Goal: Task Accomplishment & Management: Use online tool/utility

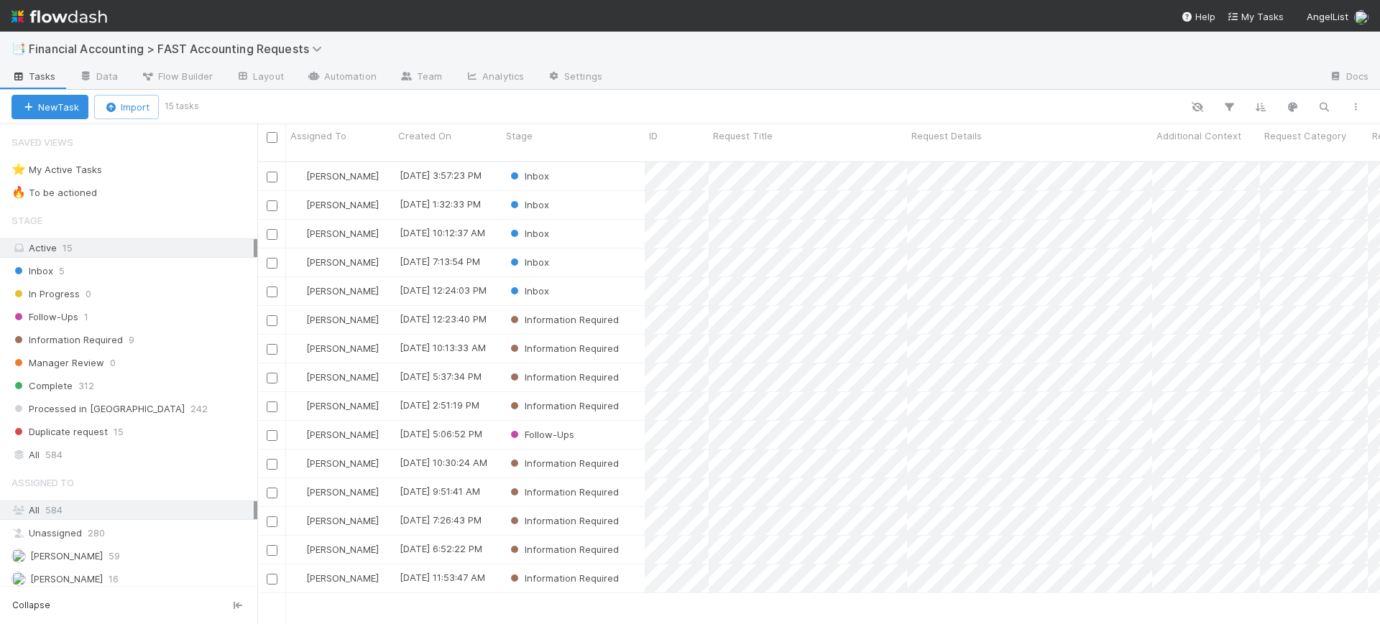
scroll to position [461, 1109]
click at [621, 221] on div "Inbox" at bounding box center [573, 234] width 143 height 28
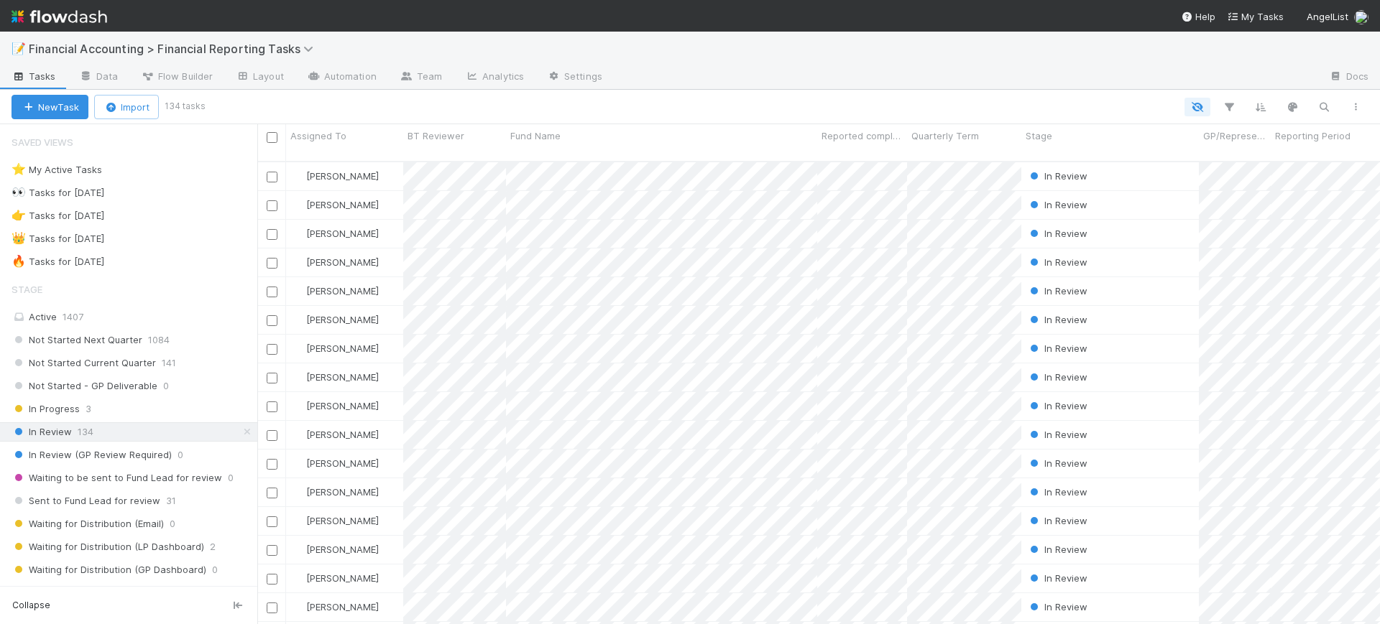
scroll to position [461, 1109]
click at [1223, 101] on icon "button" at bounding box center [1229, 107] width 14 height 13
click at [1076, 151] on button "Add Filter" at bounding box center [1008, 150] width 431 height 21
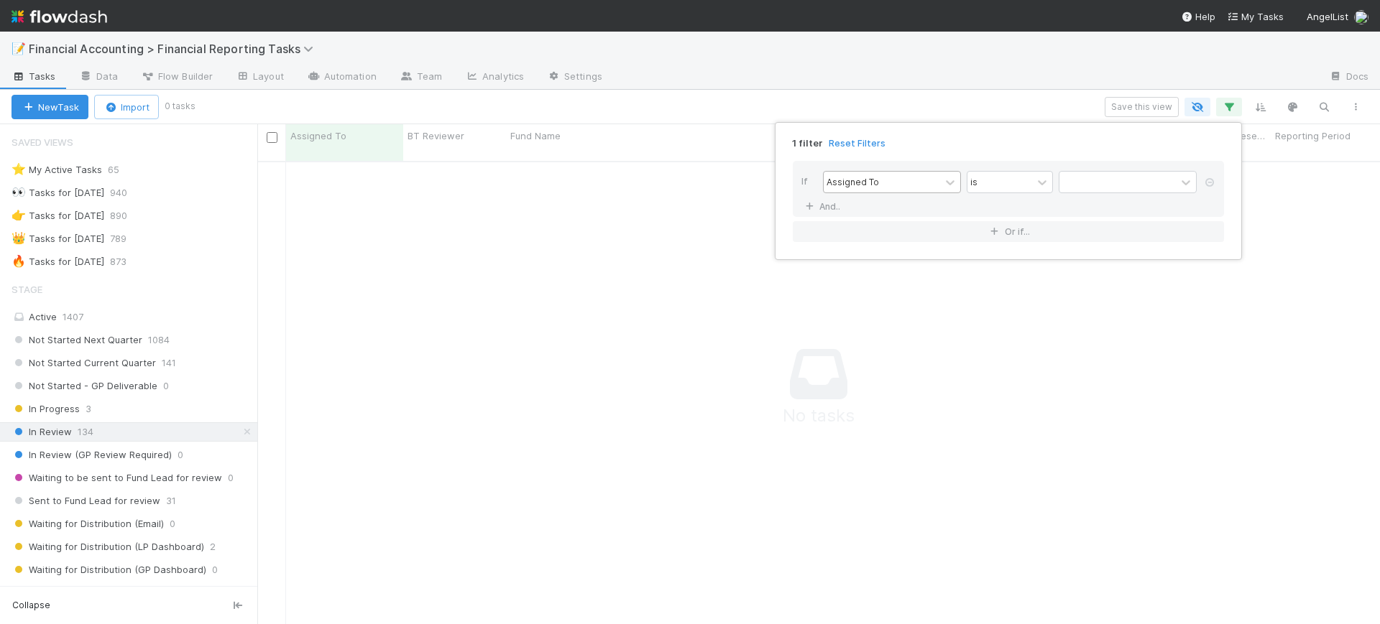
scroll to position [448, 1095]
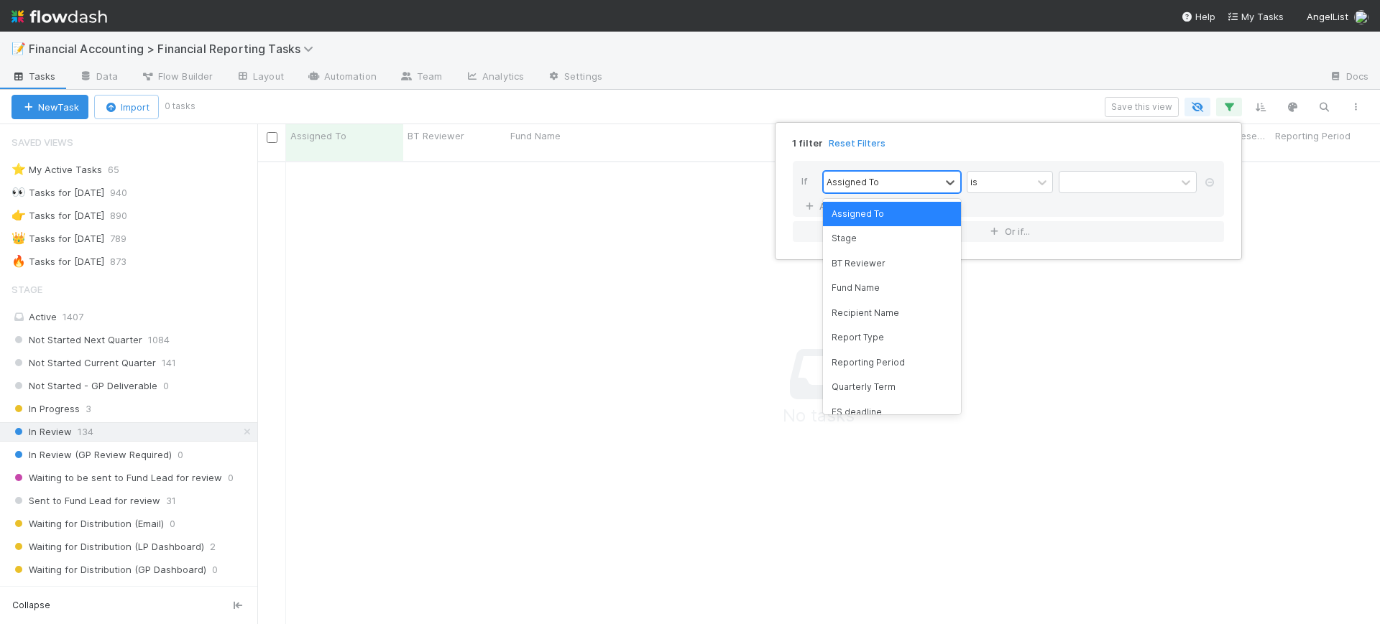
click at [928, 188] on div "Assigned To" at bounding box center [881, 182] width 116 height 21
click at [913, 285] on div "Fund Name" at bounding box center [892, 288] width 138 height 24
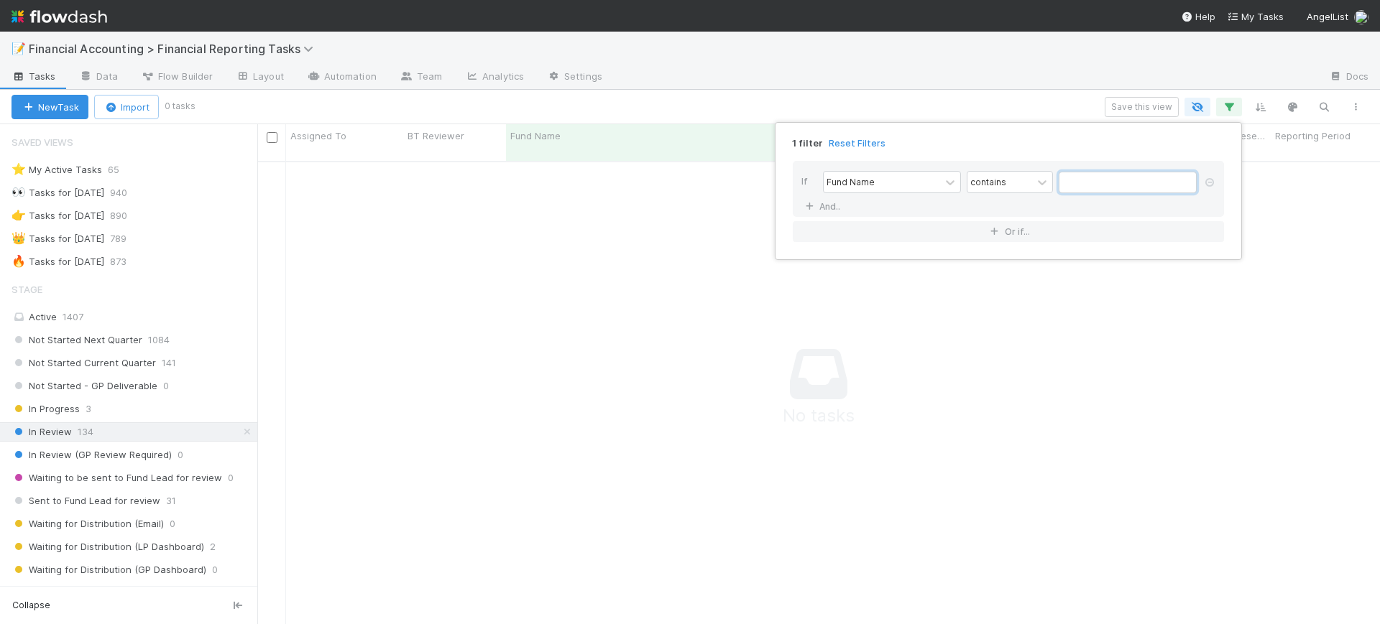
click at [1081, 182] on input "text" at bounding box center [1127, 183] width 138 height 22
type input "peer"
click at [672, 329] on div "1 filter Reset Filters If Fund Name contains peer And.. Or if..." at bounding box center [690, 312] width 1380 height 624
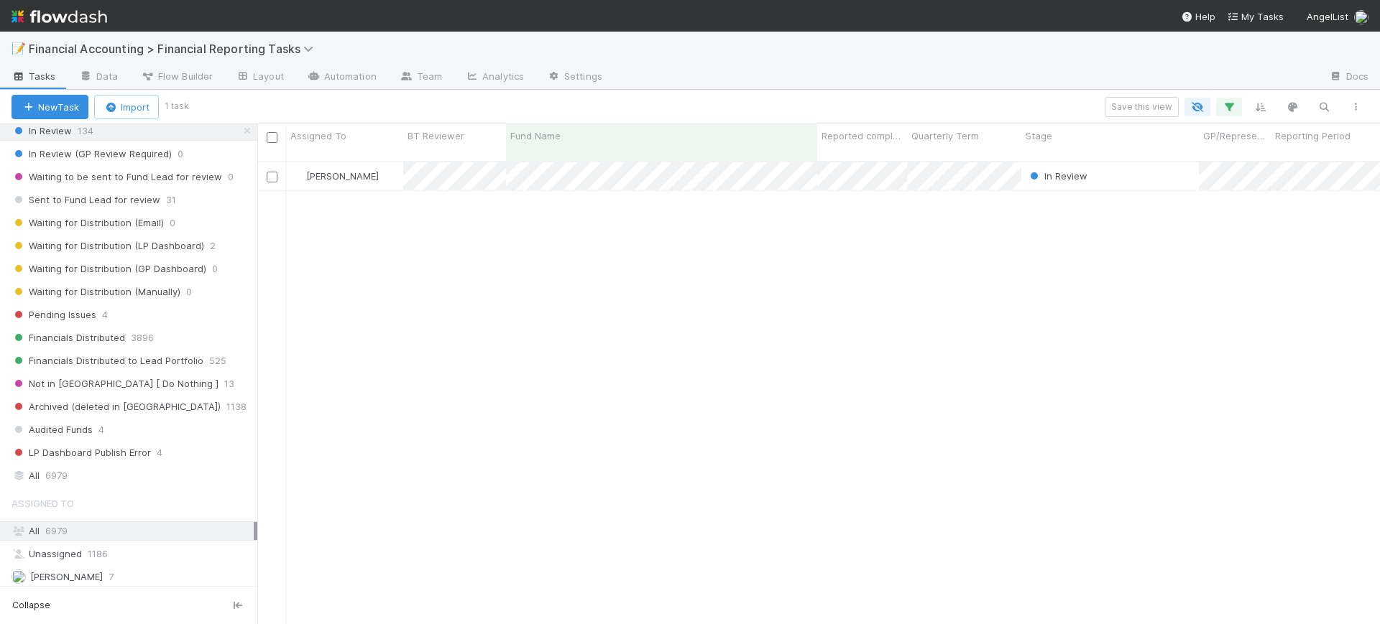
scroll to position [307, 0]
click at [126, 475] on div "All 6979" at bounding box center [132, 470] width 242 height 18
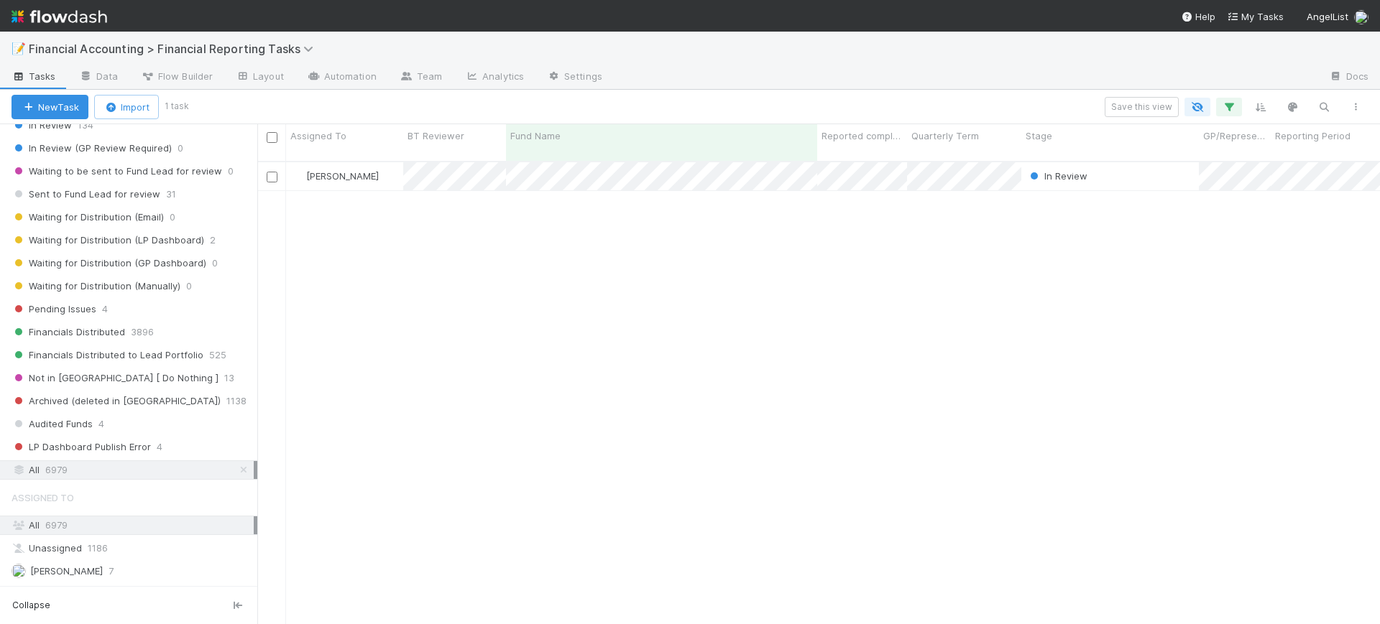
scroll to position [461, 1109]
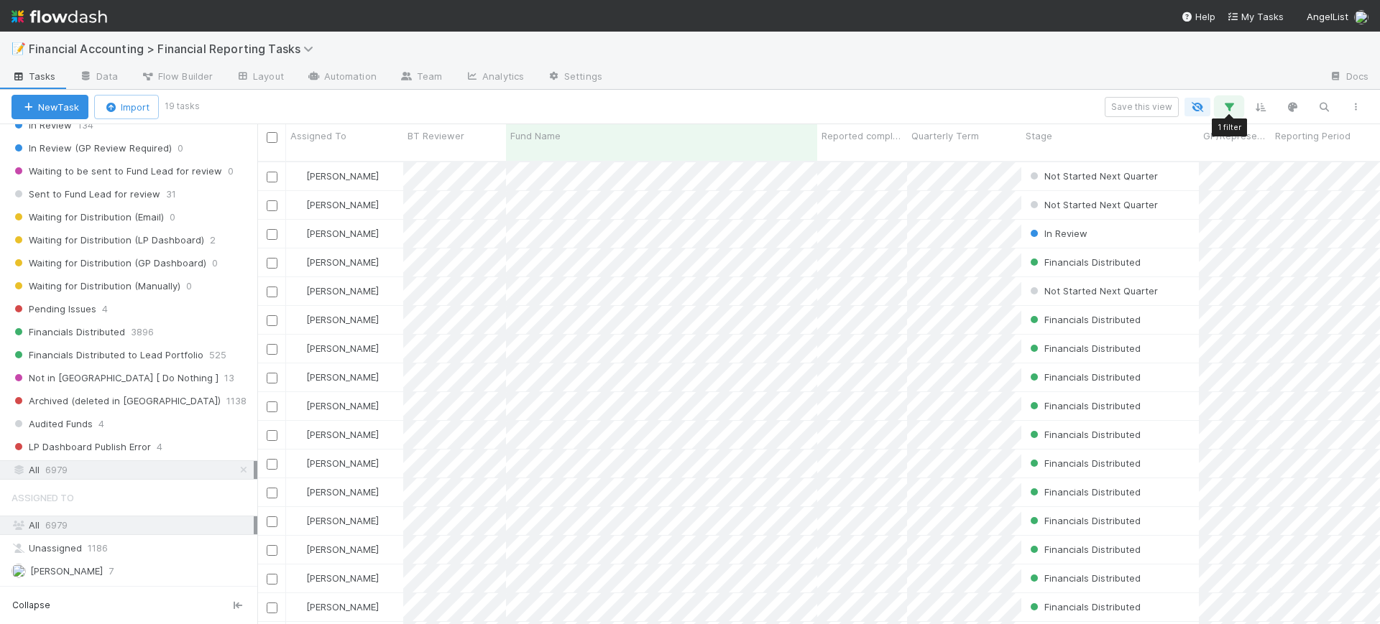
click at [1228, 109] on icon "button" at bounding box center [1229, 107] width 14 height 13
click at [834, 206] on link "And.." at bounding box center [823, 206] width 45 height 21
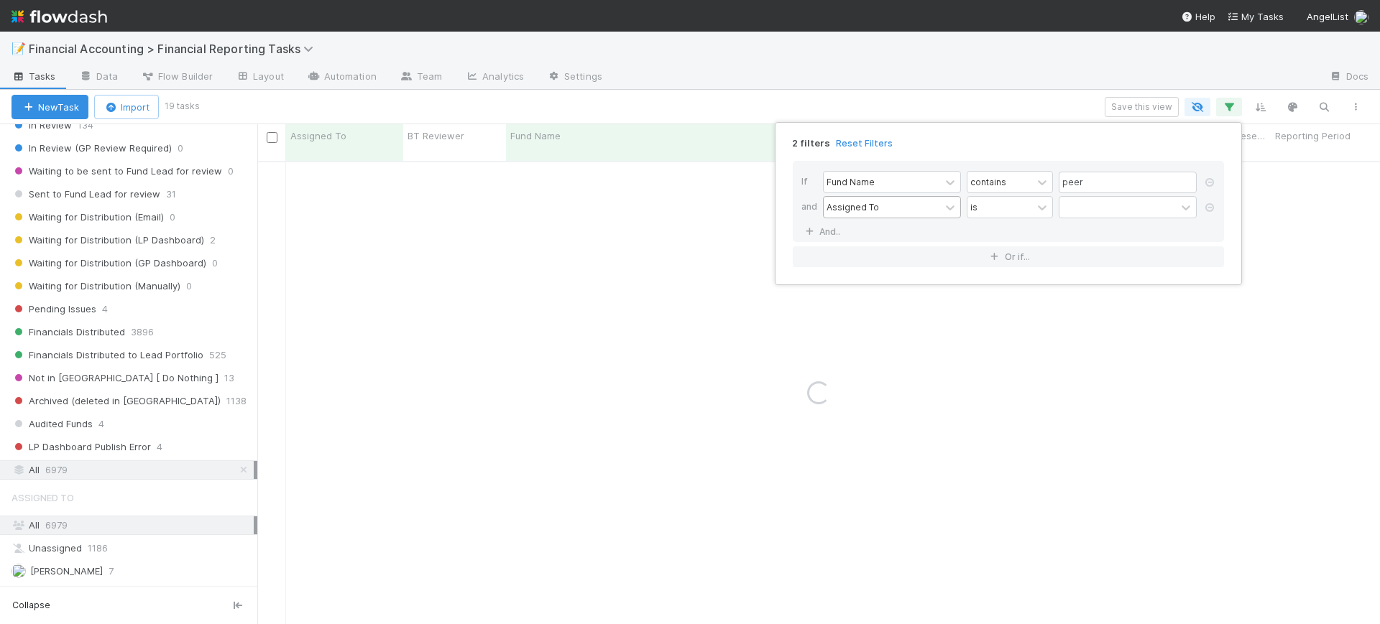
click at [884, 204] on div "Assigned To" at bounding box center [881, 207] width 116 height 21
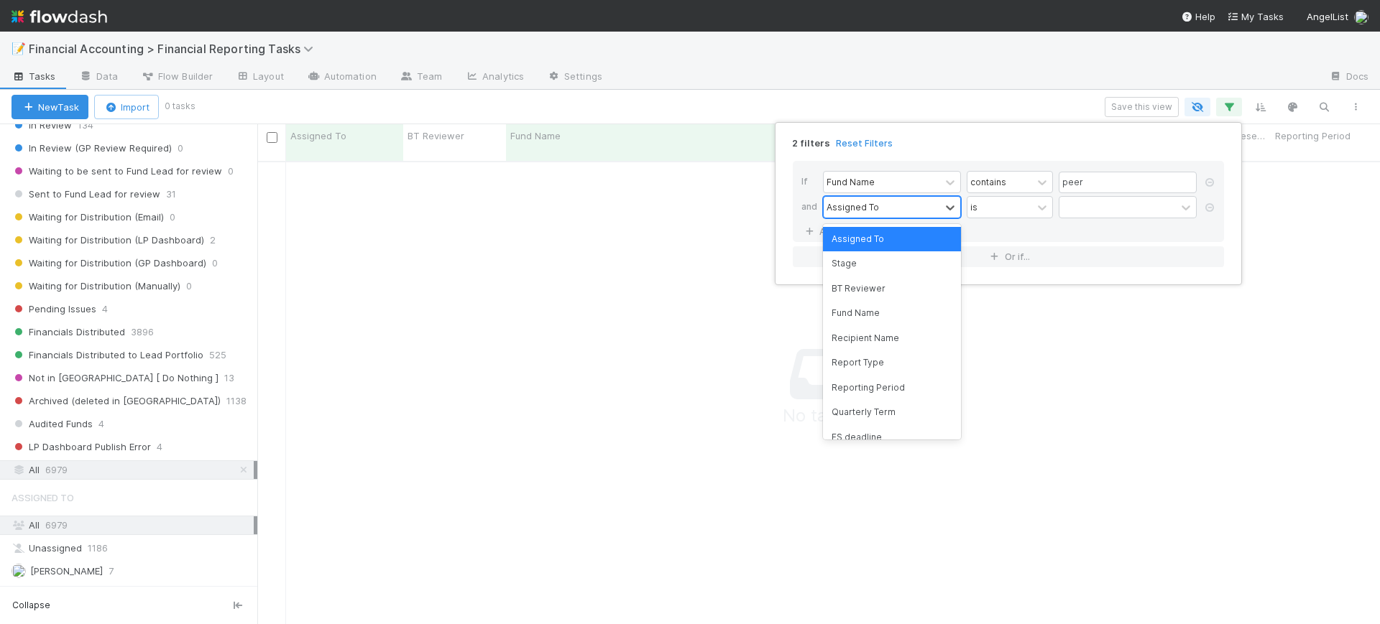
scroll to position [448, 1095]
click at [887, 392] on div "Reporting Period" at bounding box center [892, 388] width 138 height 24
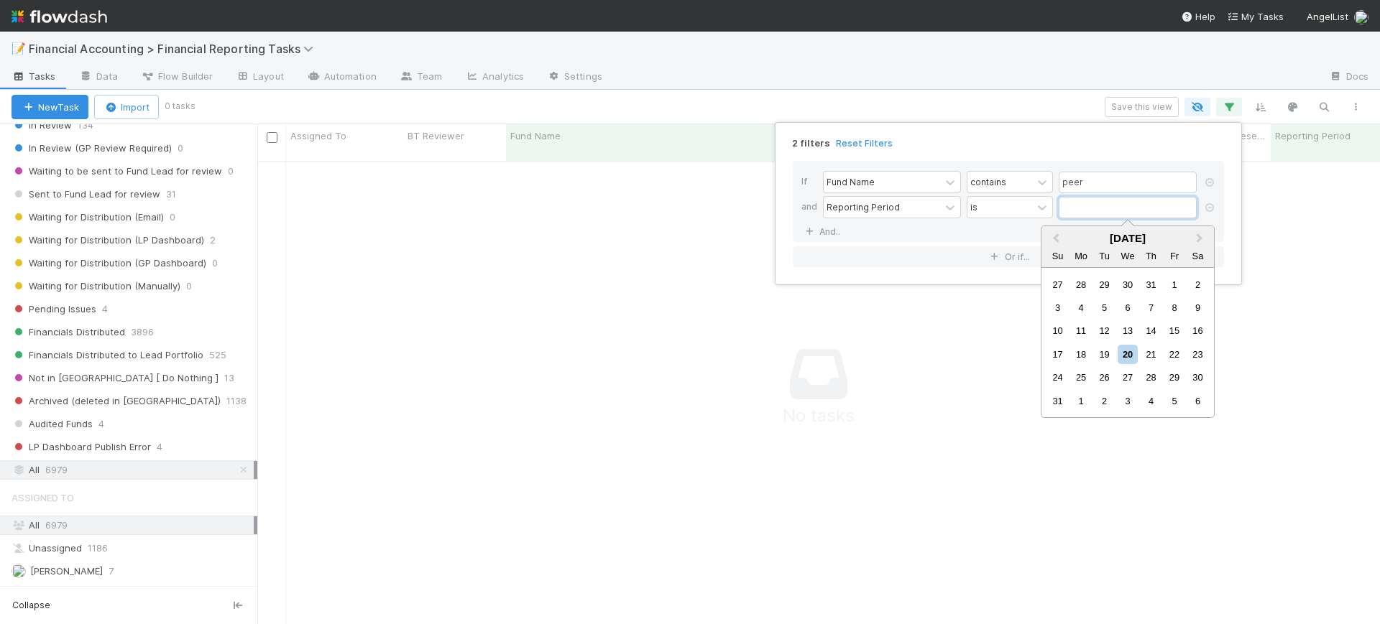
click at [1099, 203] on input "text" at bounding box center [1127, 208] width 138 height 22
click at [1056, 237] on span "Previous Month" at bounding box center [1056, 239] width 0 height 17
click at [1086, 372] on div "30" at bounding box center [1080, 377] width 19 height 19
type input "[DATE]"
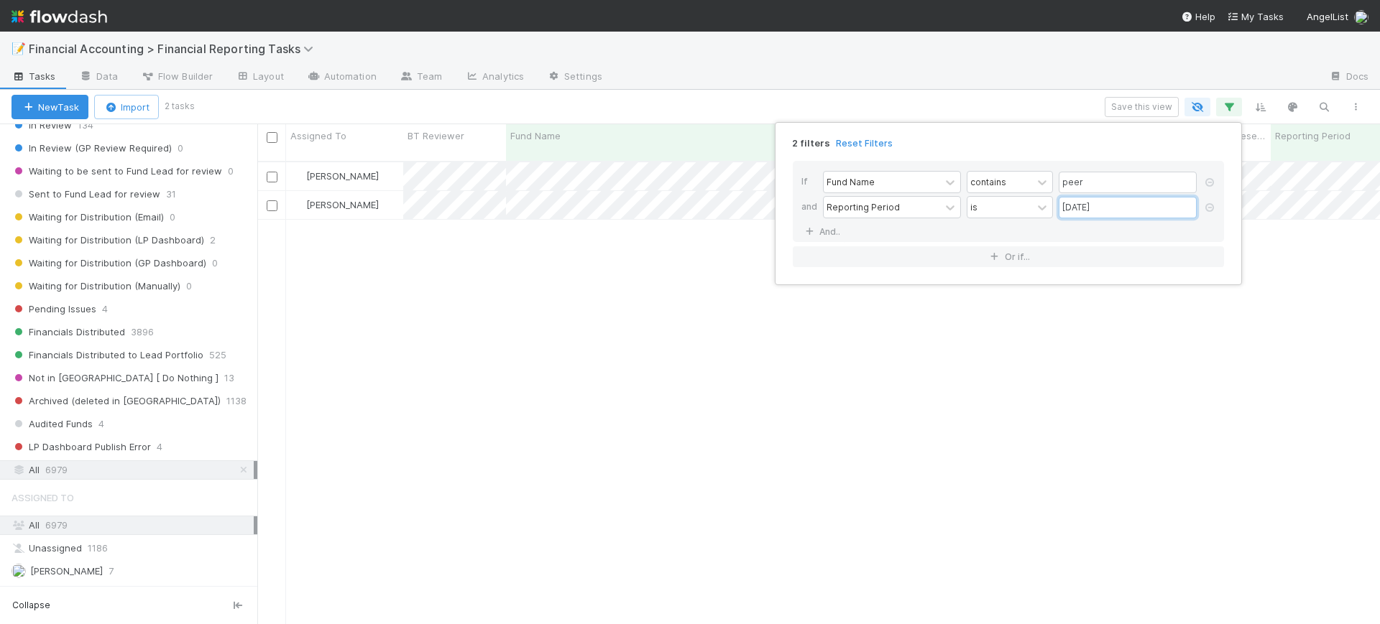
scroll to position [461, 1109]
click at [655, 299] on div "2 filters Reset Filters If Fund Name contains peer and Reporting Period is 06/3…" at bounding box center [690, 312] width 1380 height 624
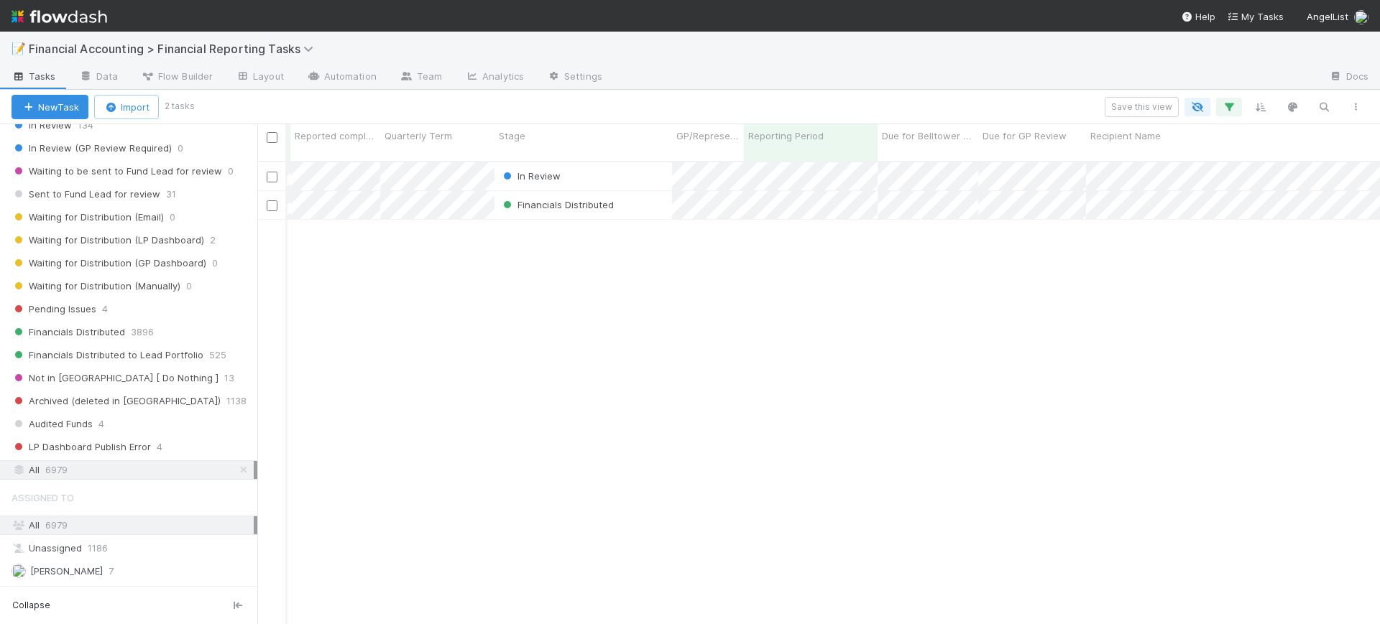
scroll to position [0, 0]
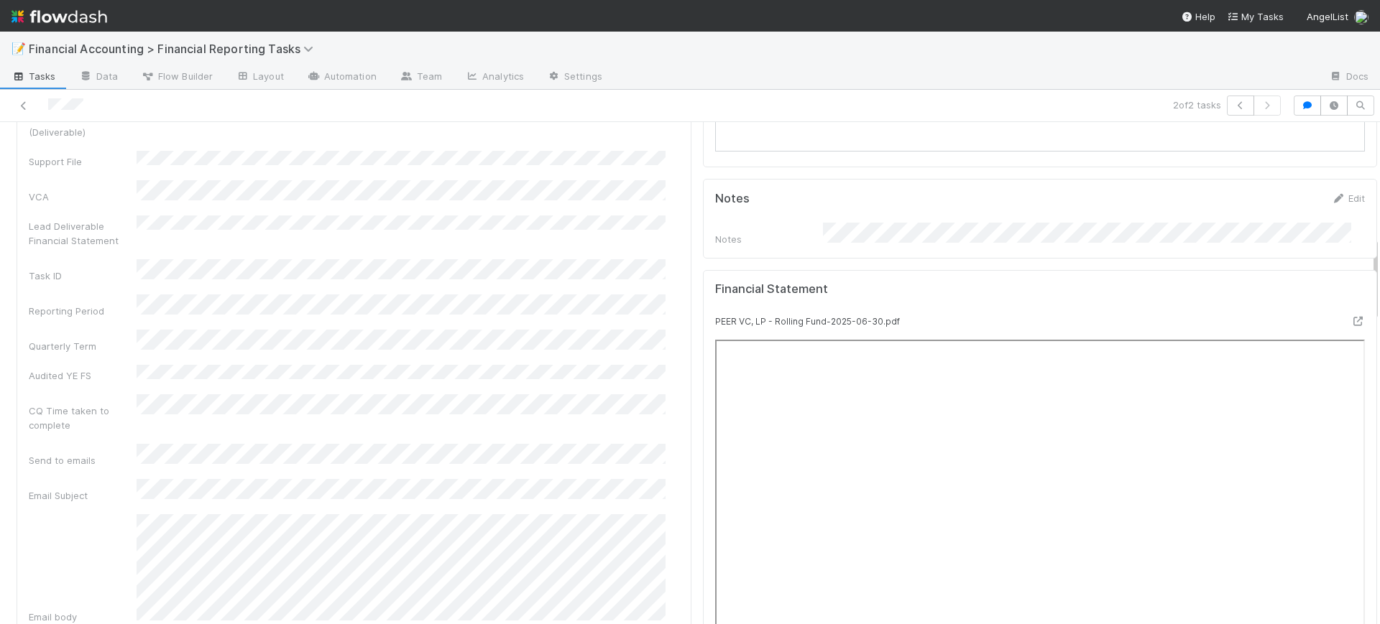
click at [678, 300] on div "Admin Edit CQ Time taken to complete PQ Time taken to complete Manual changes n…" at bounding box center [354, 601] width 686 height 2241
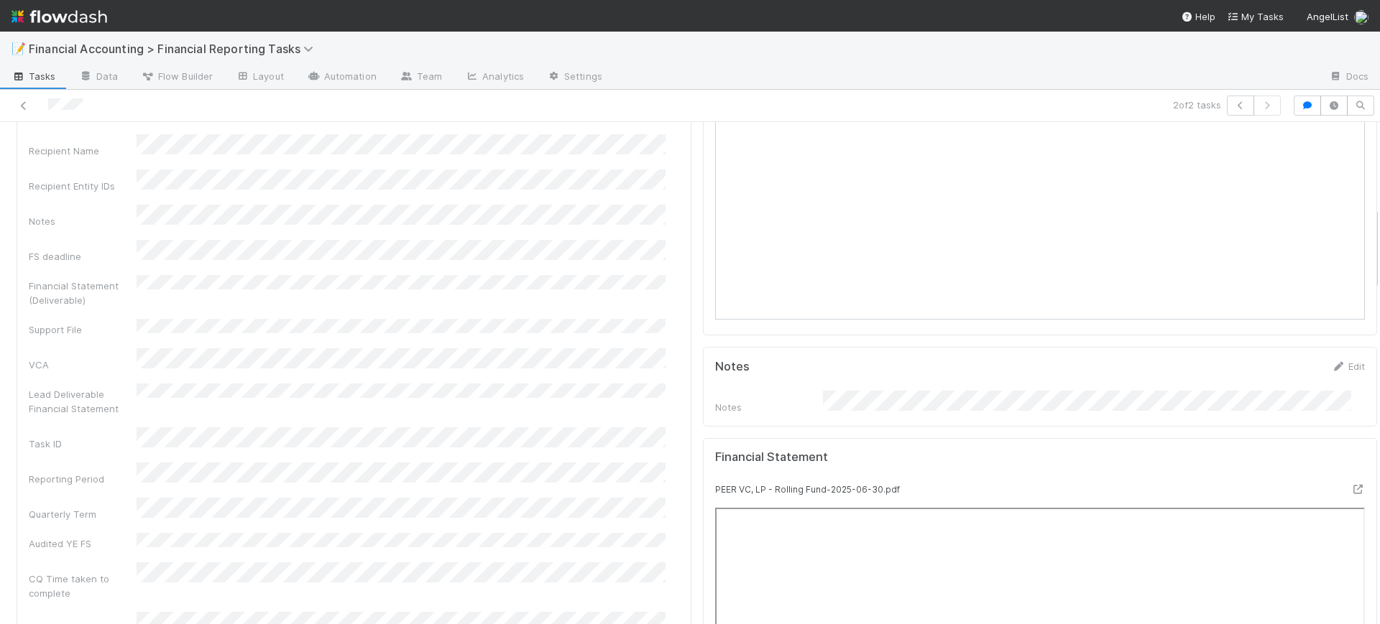
scroll to position [503, 0]
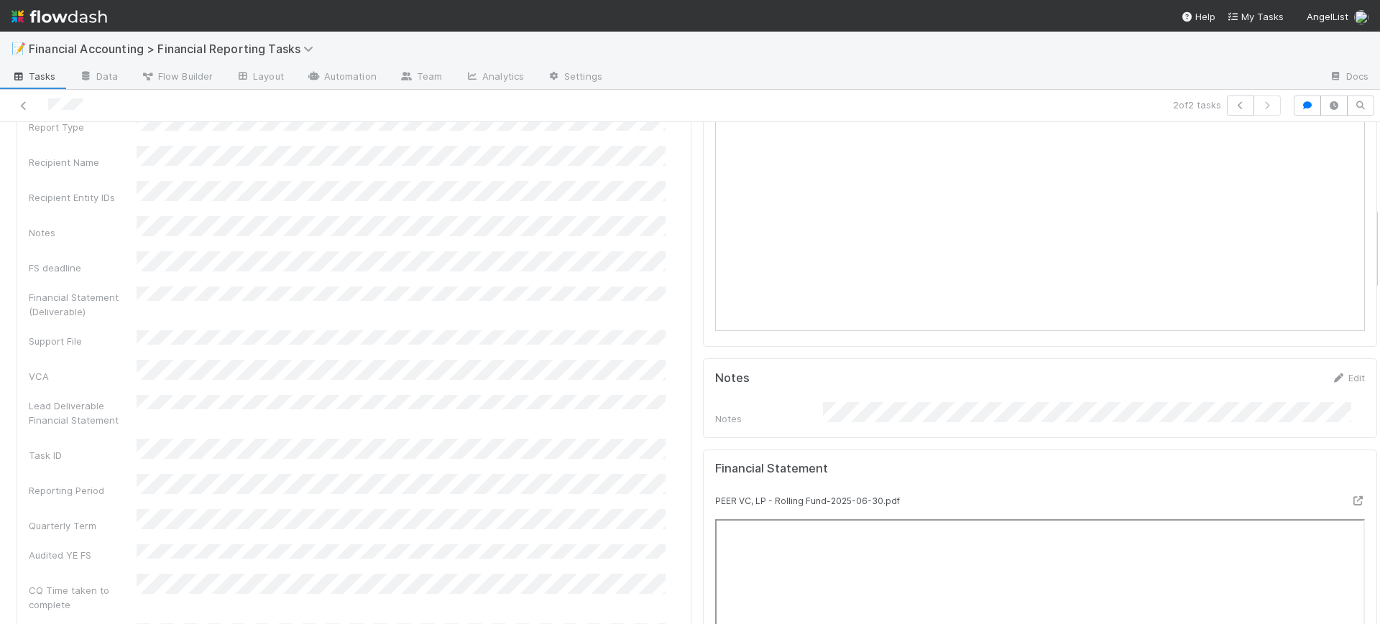
click at [703, 234] on div at bounding box center [1040, 71] width 675 height 551
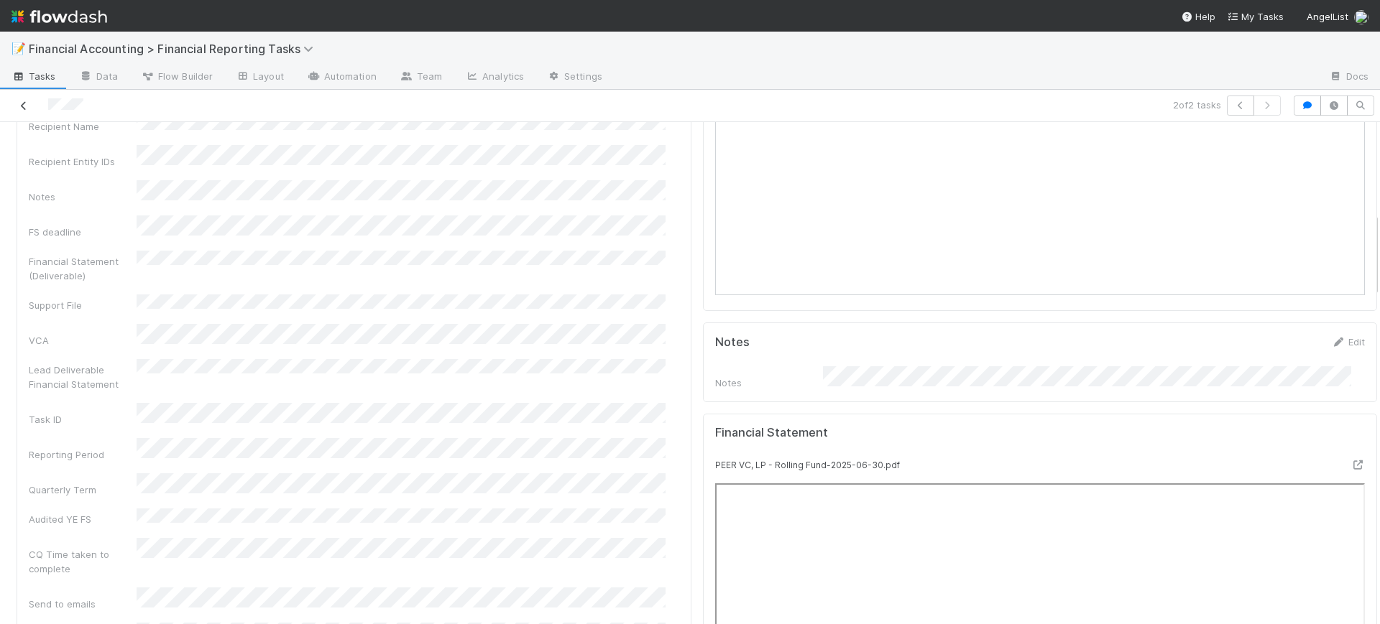
click at [24, 108] on icon at bounding box center [24, 105] width 14 height 9
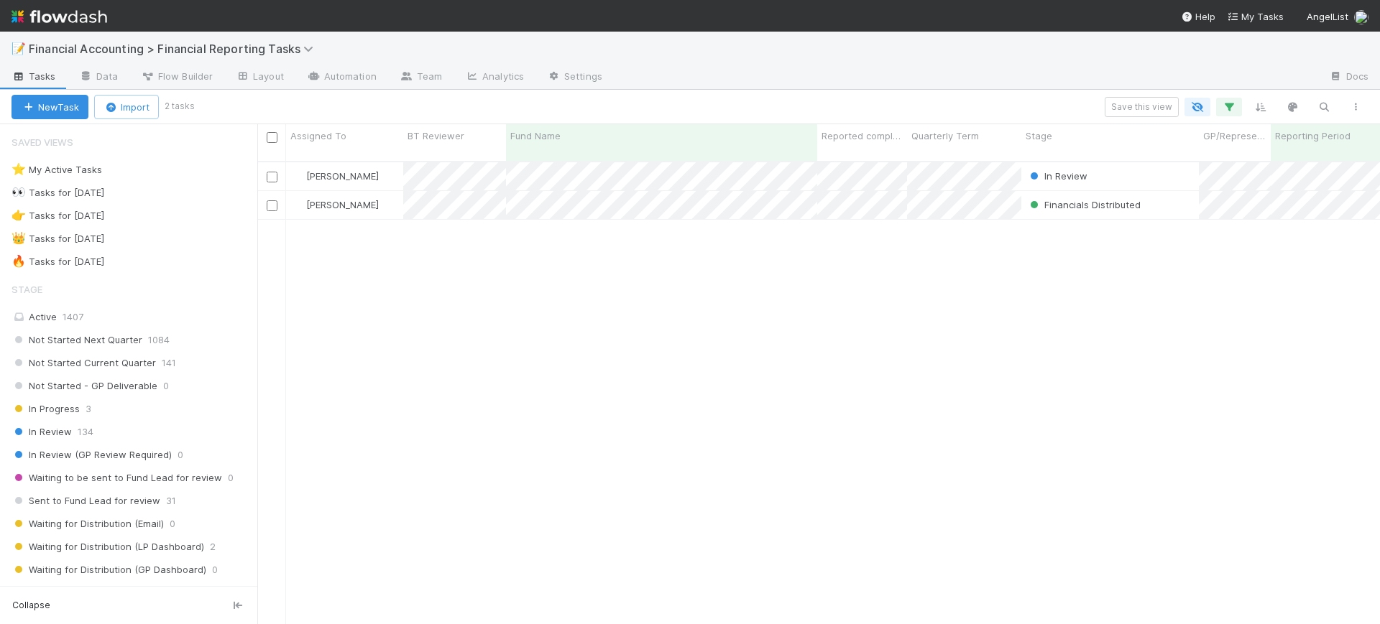
scroll to position [461, 1109]
click at [1231, 106] on icon "button" at bounding box center [1229, 107] width 14 height 13
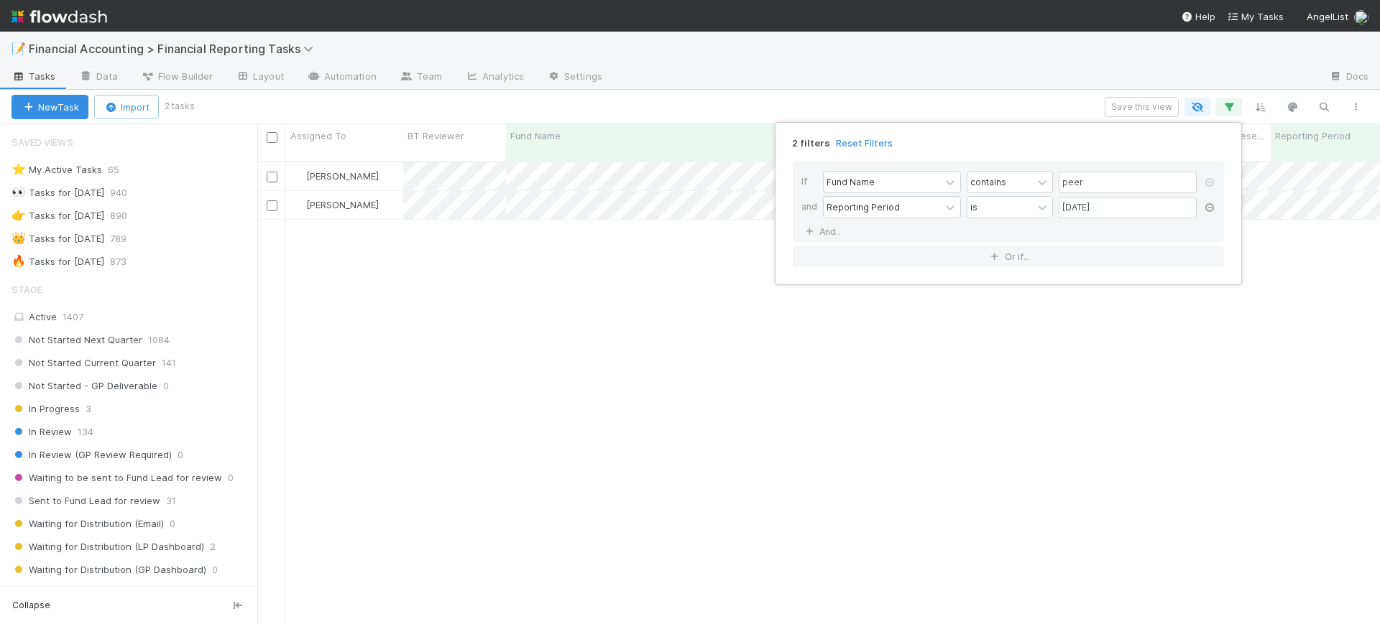
click at [1208, 204] on icon at bounding box center [1209, 207] width 14 height 9
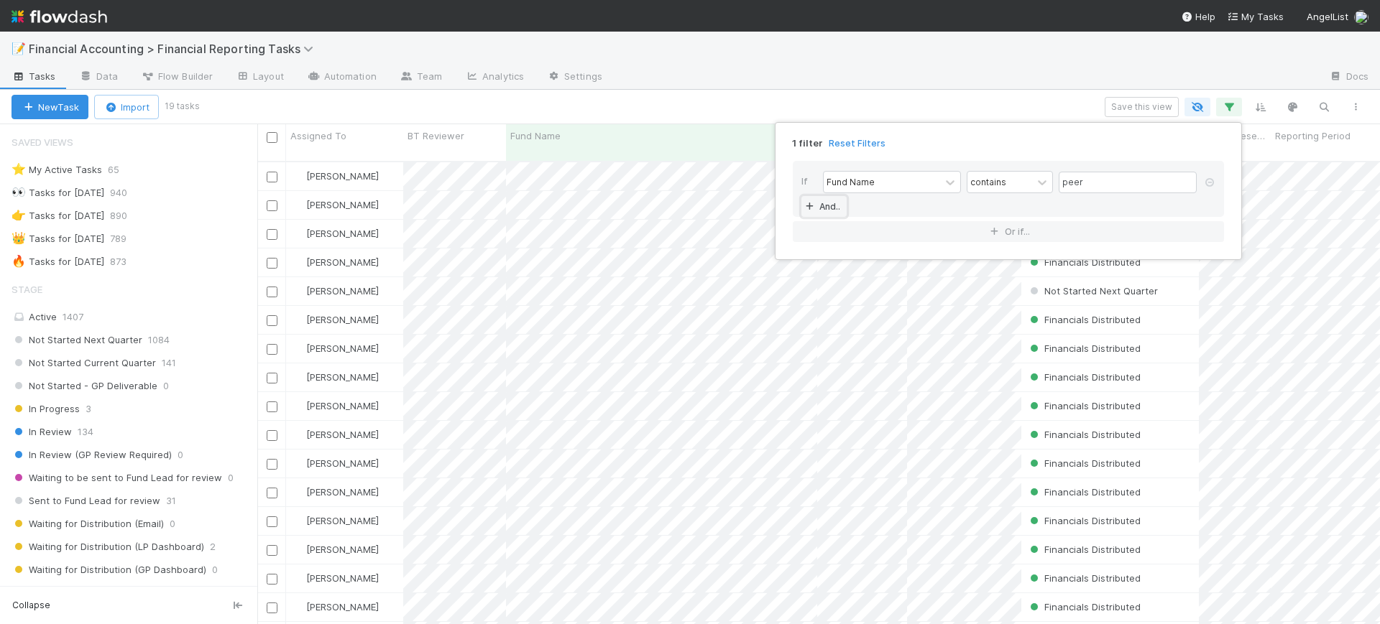
click at [806, 209] on icon at bounding box center [809, 207] width 14 height 9
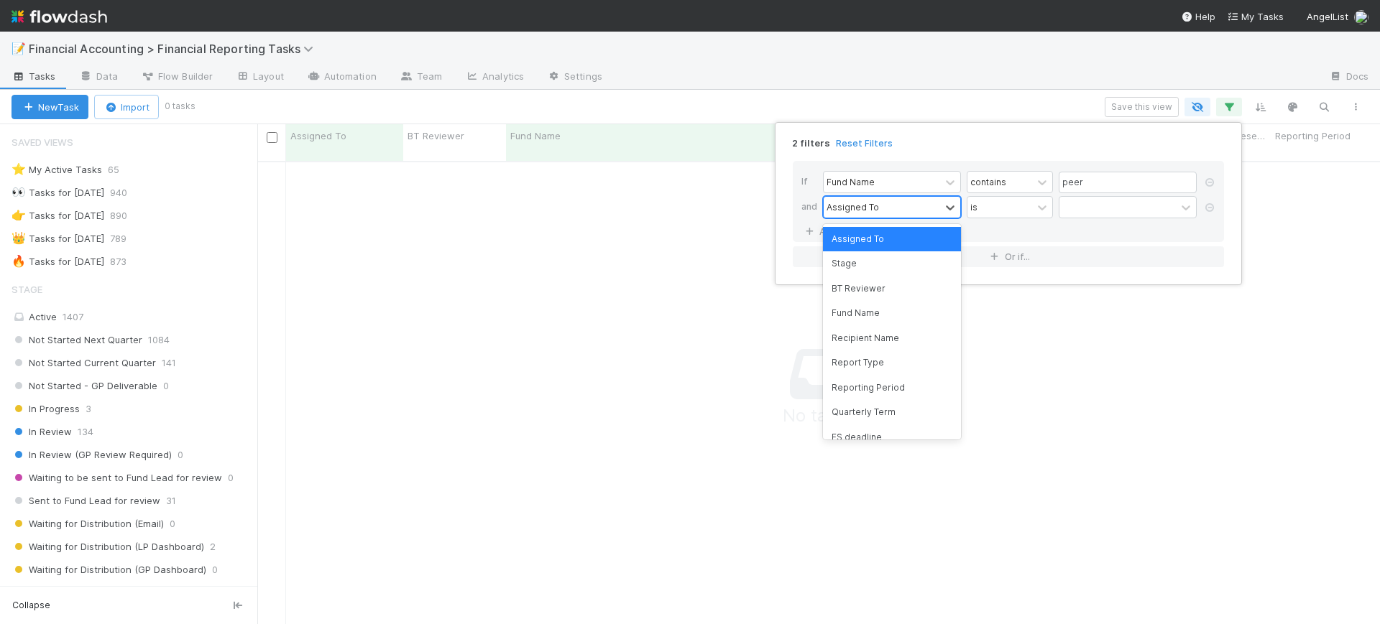
scroll to position [448, 1095]
click at [859, 205] on div "Assigned To" at bounding box center [852, 206] width 52 height 13
click at [908, 335] on div "Recipient Name" at bounding box center [892, 338] width 138 height 24
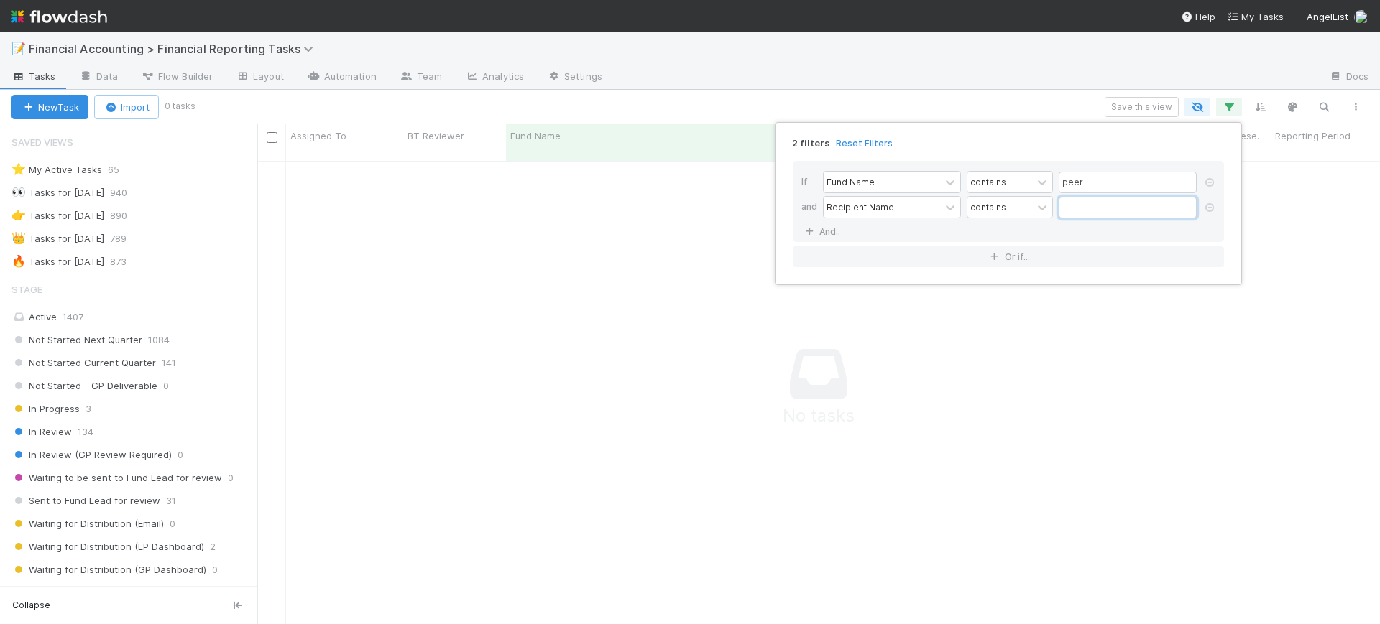
click at [1080, 208] on input "text" at bounding box center [1127, 208] width 138 height 22
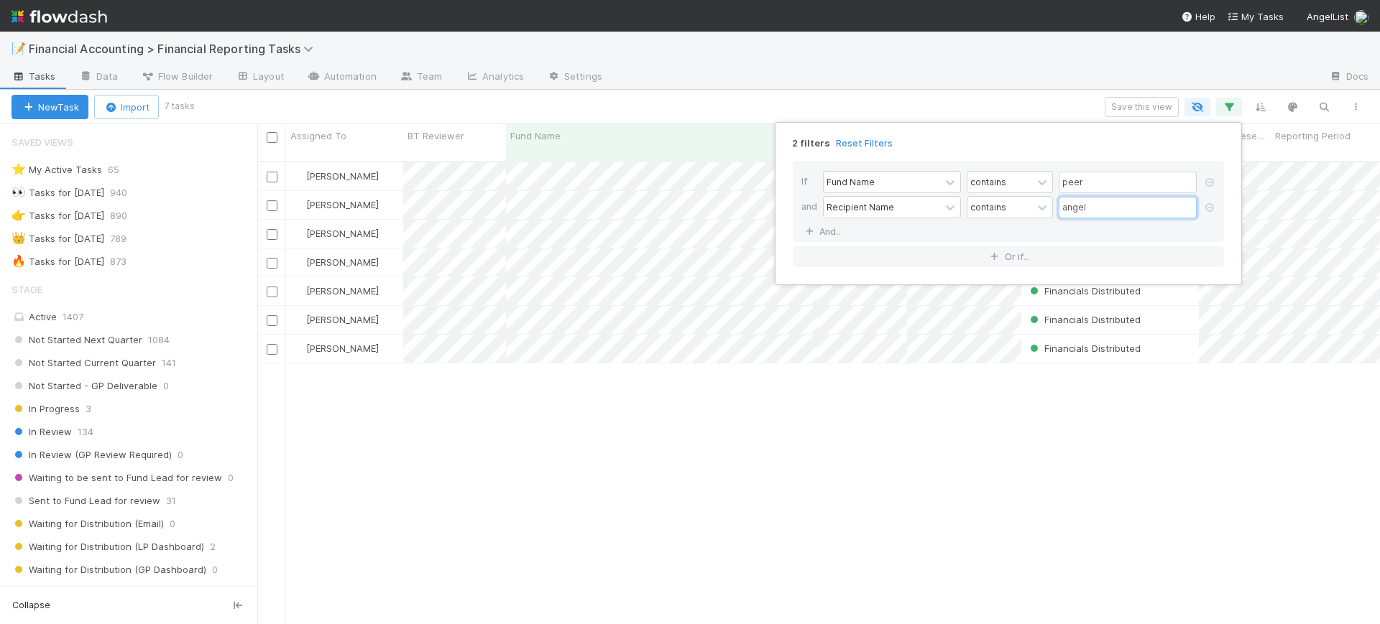
scroll to position [461, 1109]
type input "angel"
click at [682, 417] on div "2 filters Reset Filters If Fund Name contains peer and Recipient Name contains …" at bounding box center [690, 312] width 1380 height 624
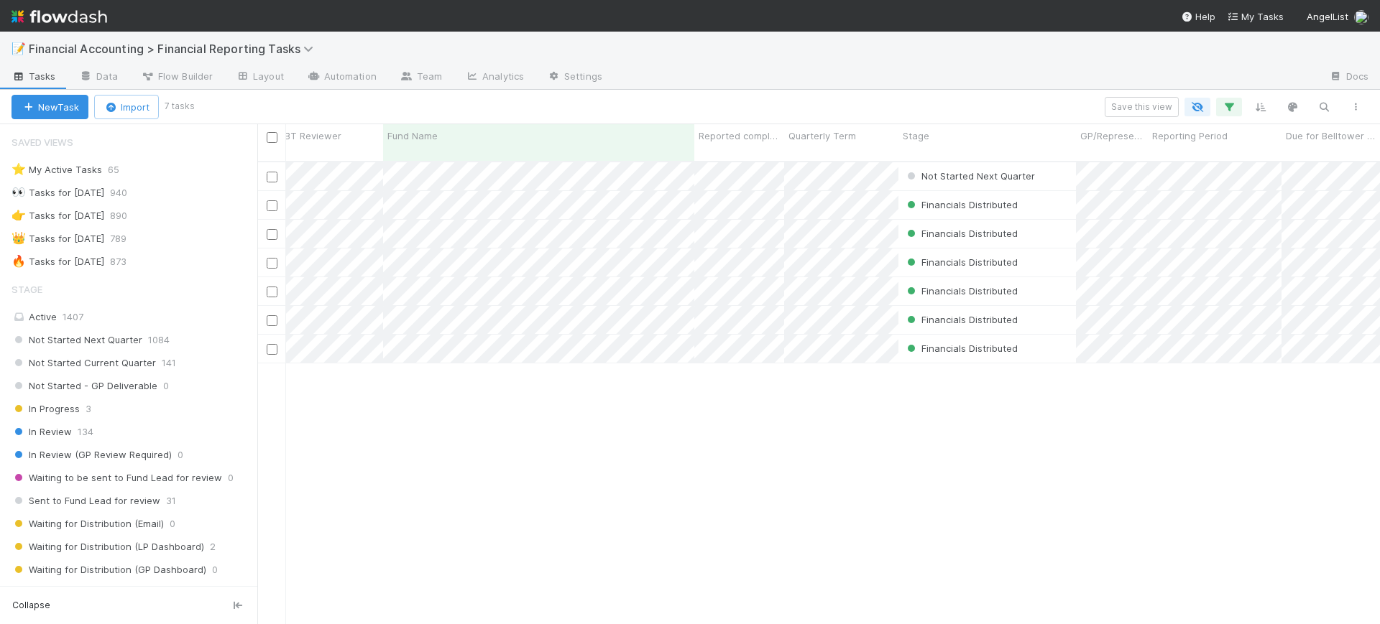
scroll to position [0, 0]
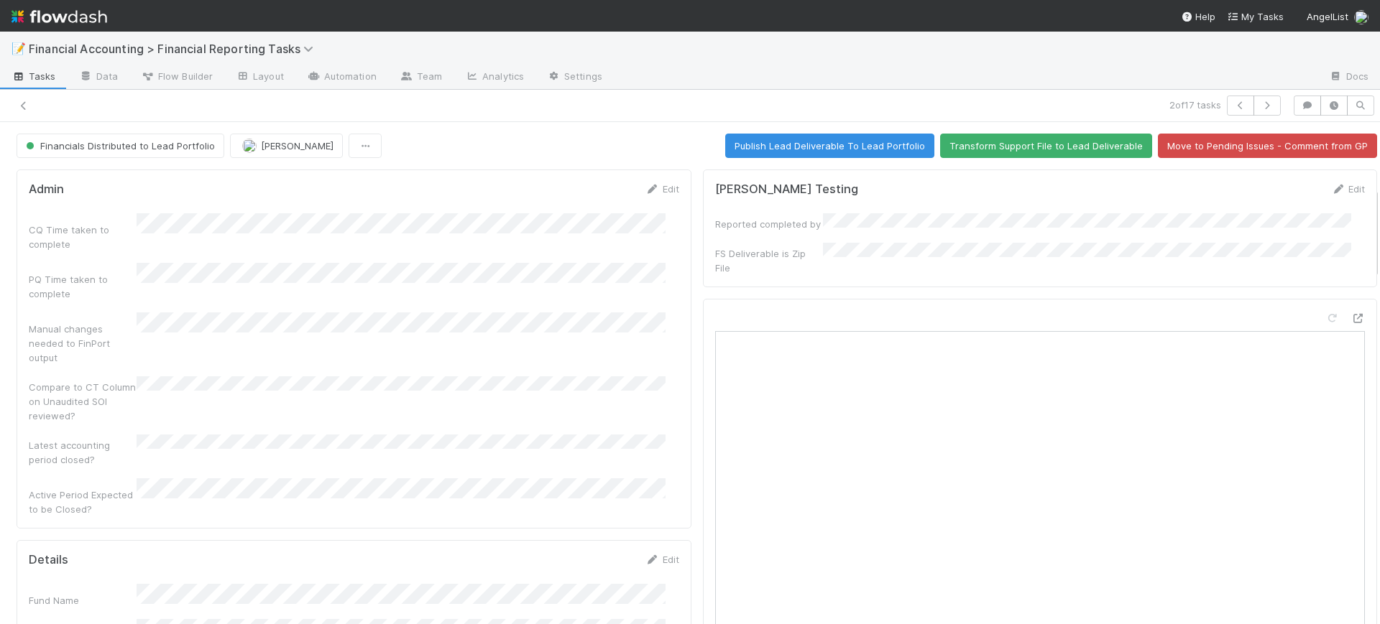
scroll to position [359, 0]
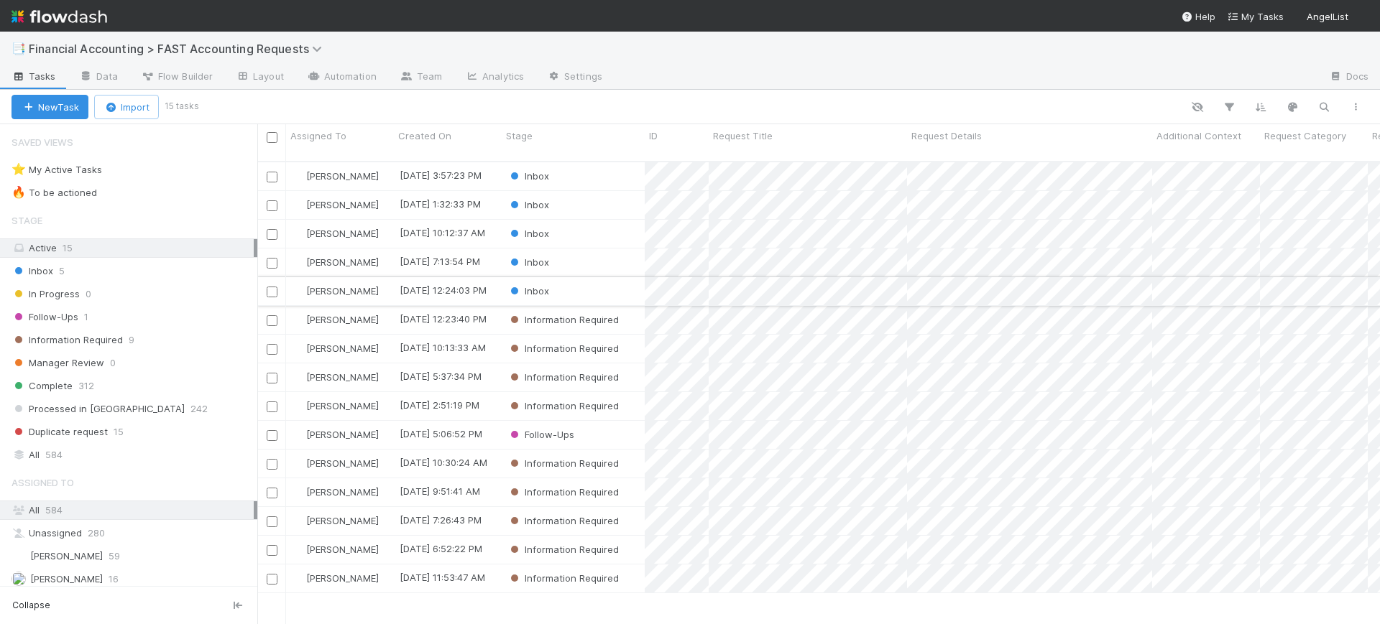
scroll to position [461, 1109]
click at [614, 221] on div "Inbox" at bounding box center [573, 234] width 143 height 28
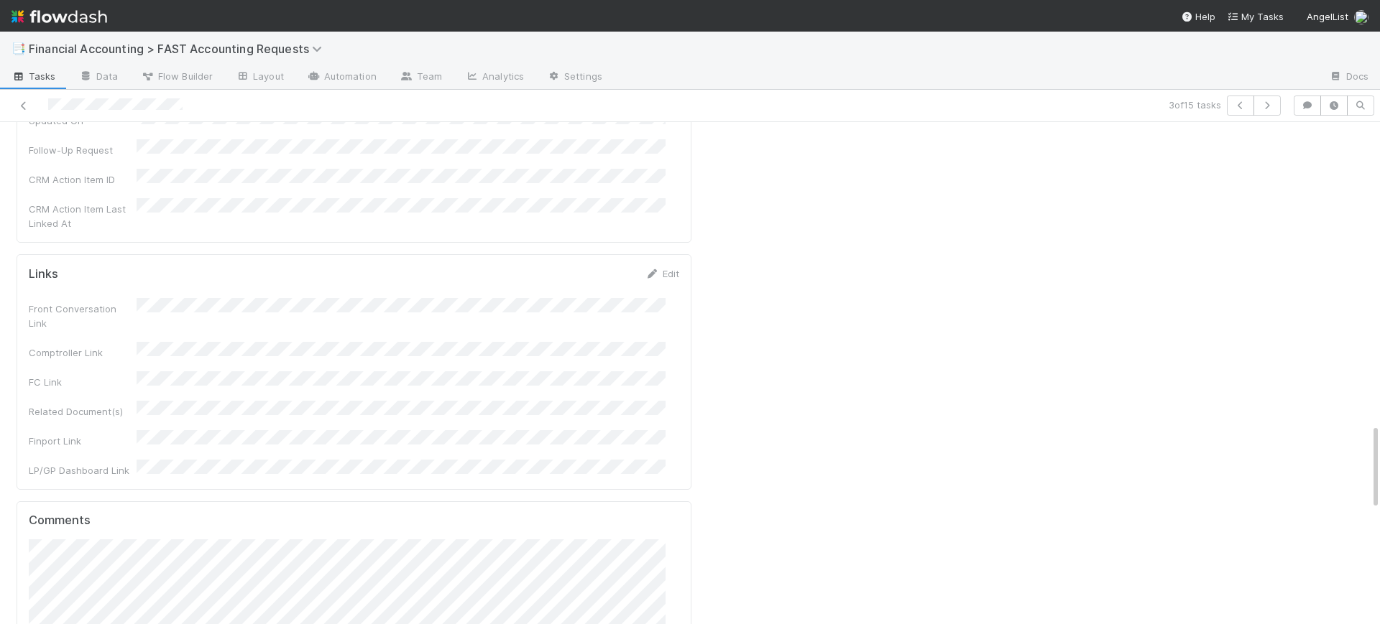
scroll to position [1761, 0]
drag, startPoint x: 1360, startPoint y: 440, endPoint x: 1356, endPoint y: 302, distance: 138.0
click at [1356, 302] on div "General Request Details Edit ID Request Title Request Details Additional Contex…" at bounding box center [696, 68] width 1393 height 3331
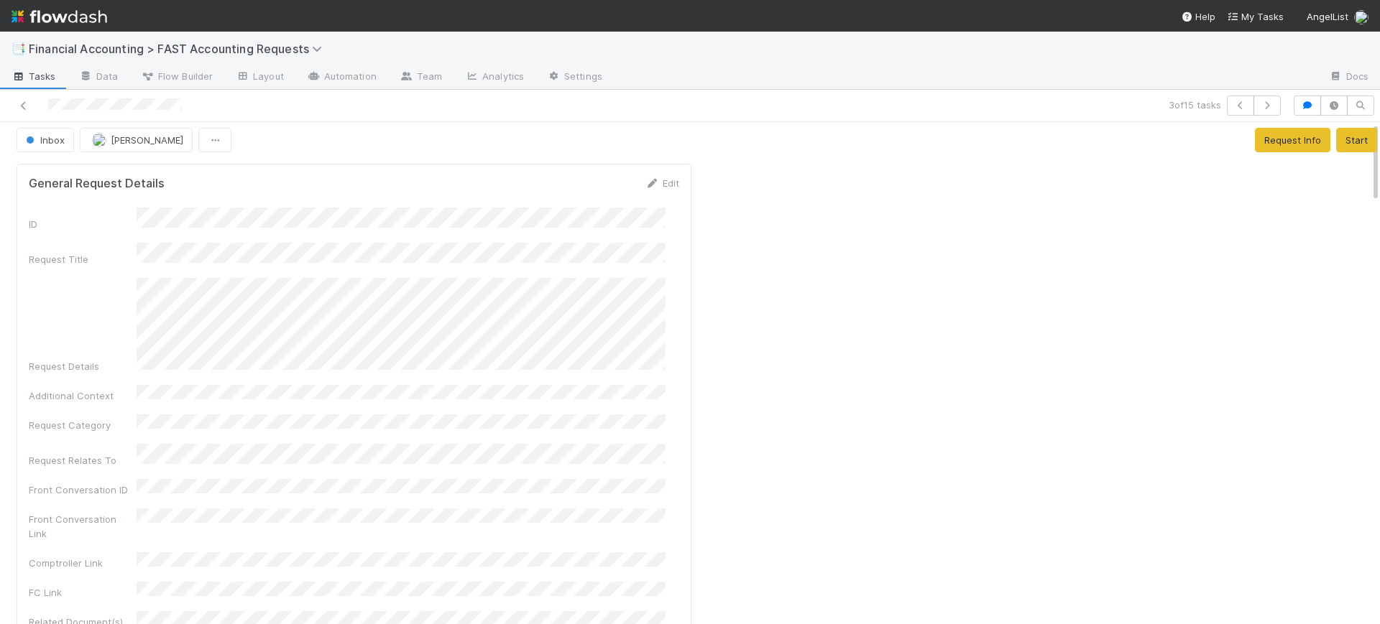
scroll to position [0, 0]
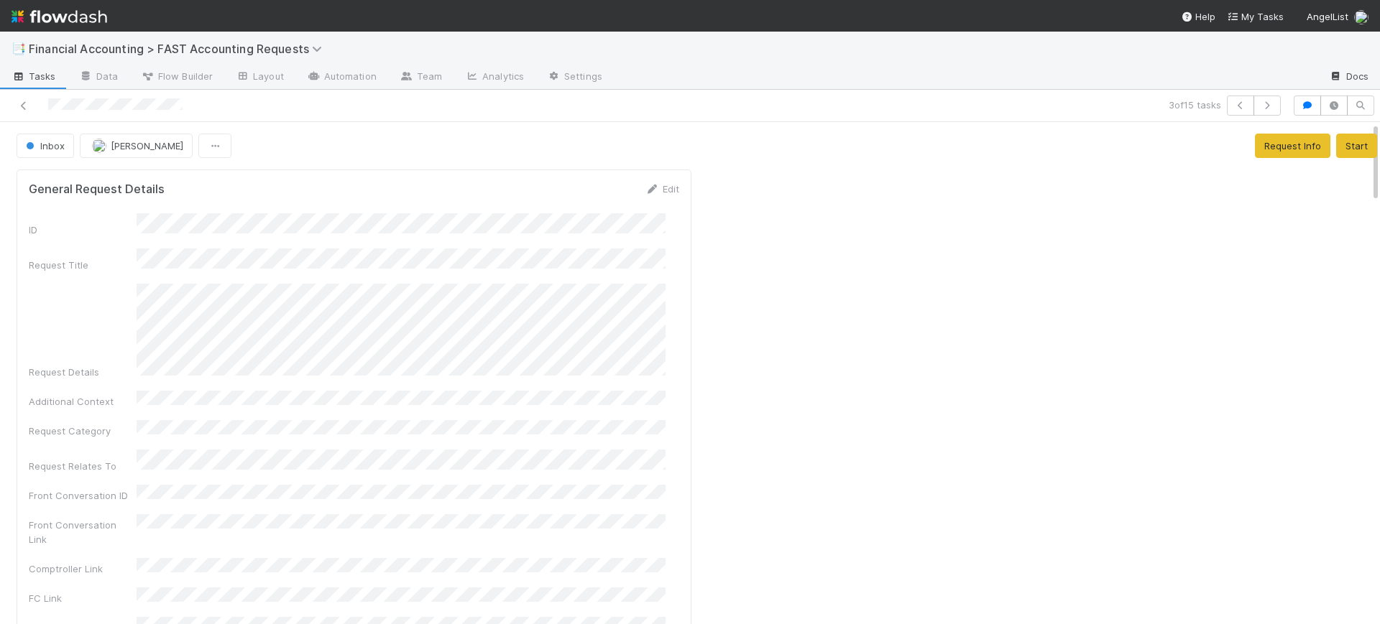
drag, startPoint x: 1362, startPoint y: 452, endPoint x: 1349, endPoint y: 77, distance: 375.3
click at [1349, 77] on div "📑 Financial Accounting > FAST Accounting Requests Tasks Data Flow Builder Layou…" at bounding box center [690, 328] width 1380 height 593
click at [60, 141] on span "Inbox" at bounding box center [44, 145] width 42 height 11
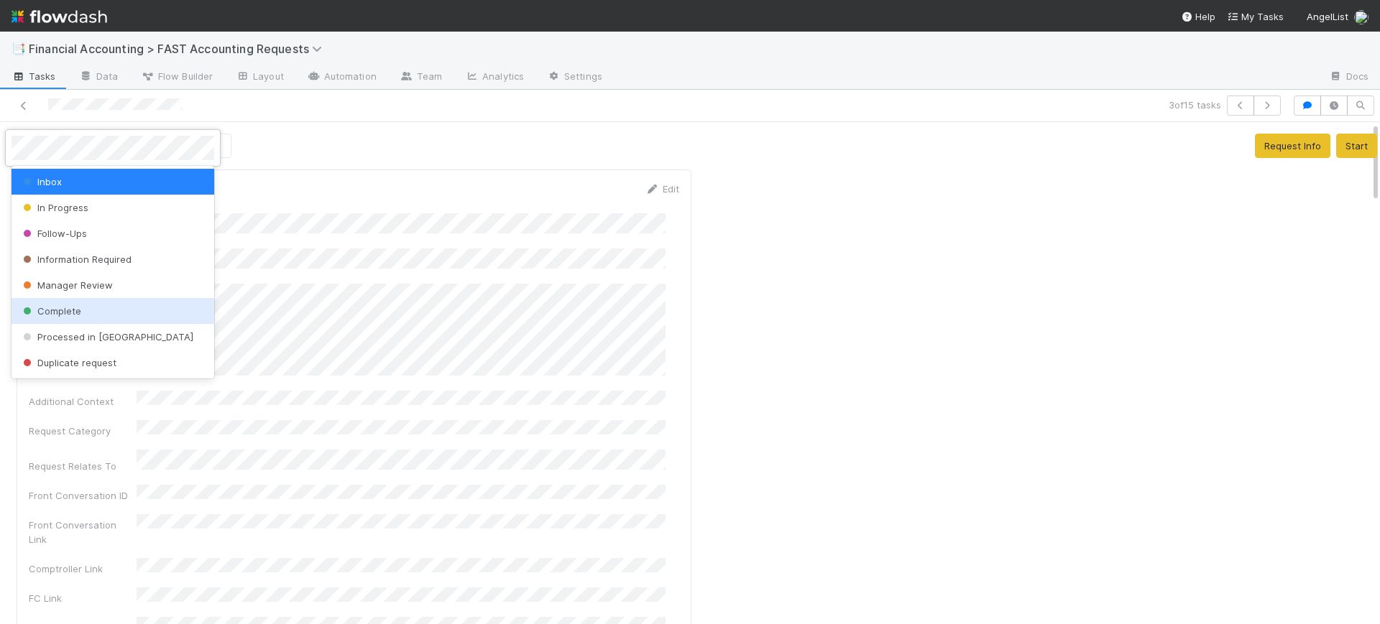
click at [84, 303] on div "Complete" at bounding box center [112, 311] width 203 height 26
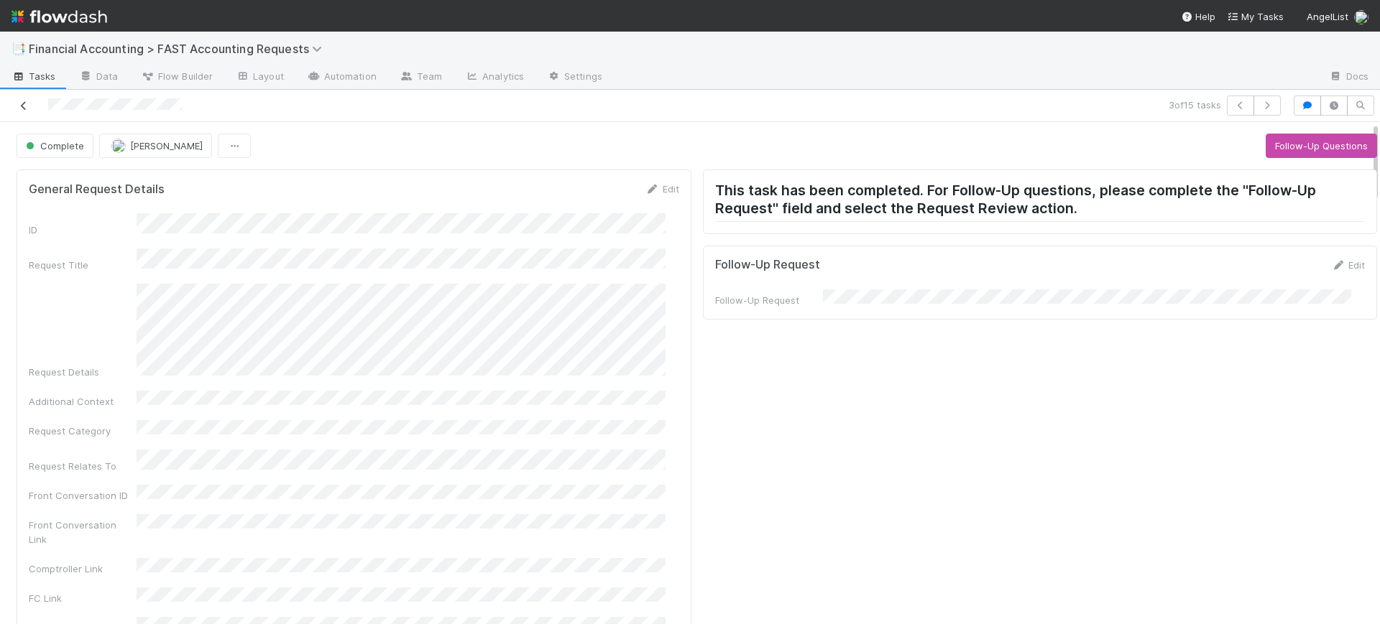
click at [27, 109] on icon at bounding box center [24, 105] width 14 height 9
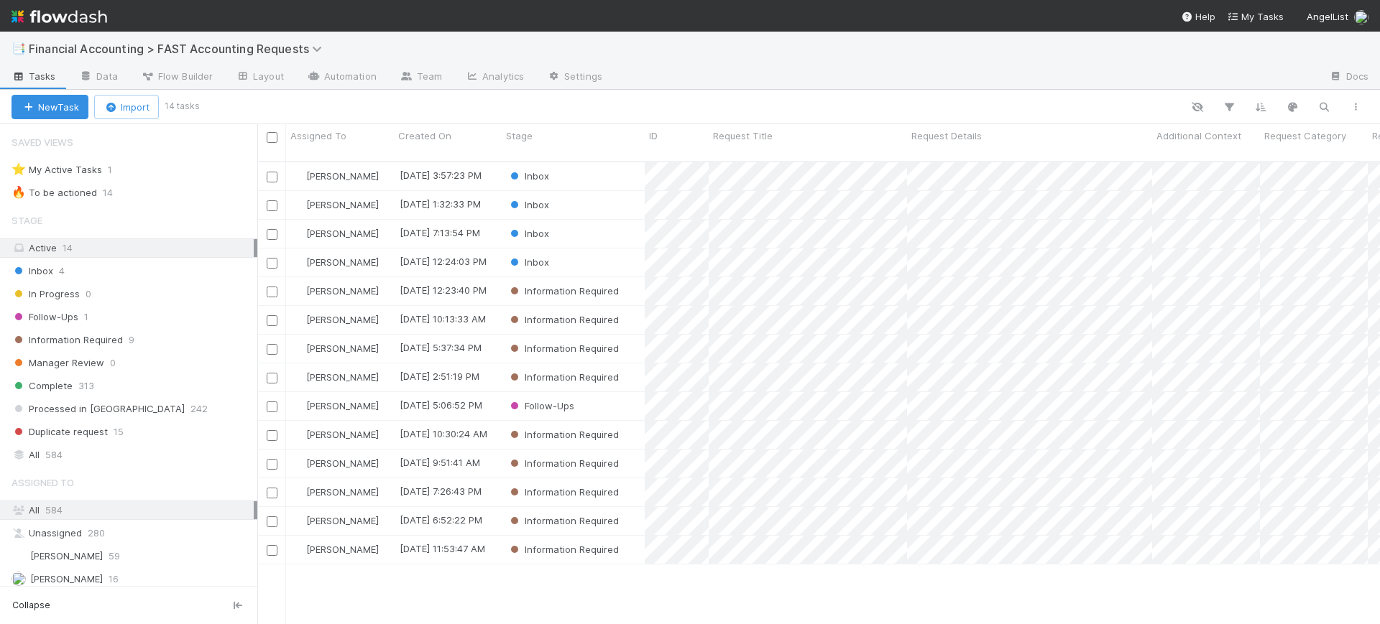
scroll to position [461, 1109]
click at [40, 451] on div "All 584" at bounding box center [132, 455] width 242 height 18
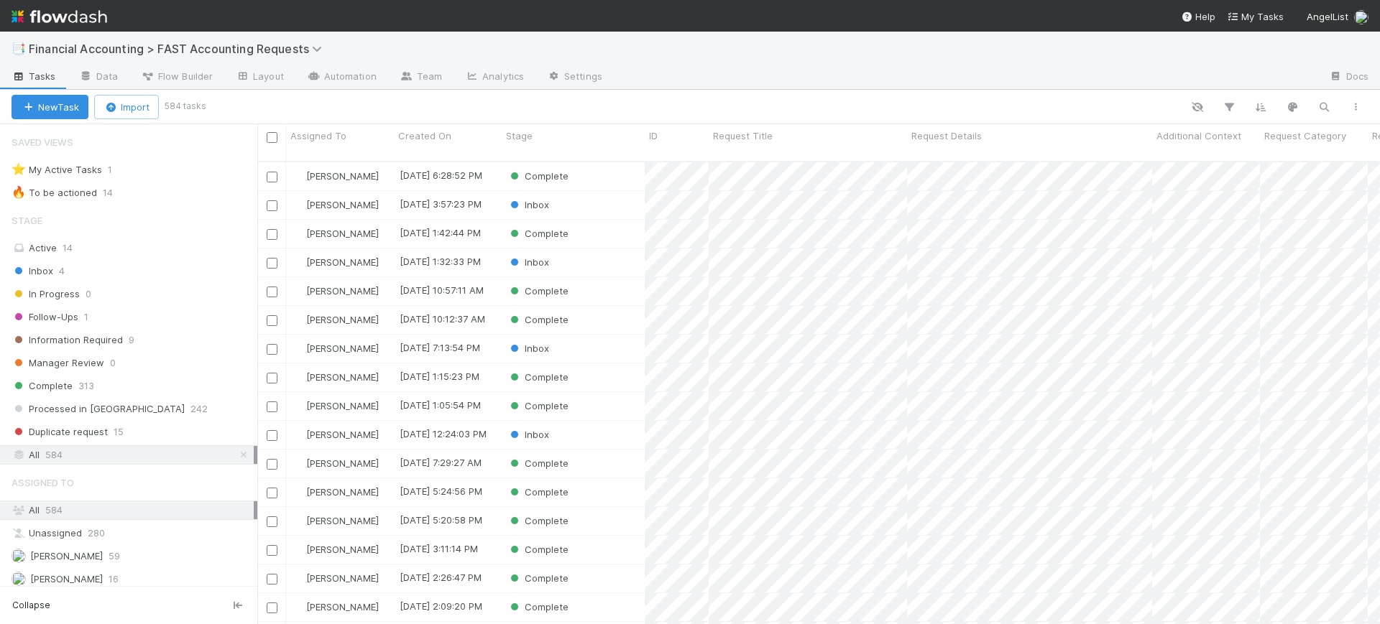
scroll to position [461, 1109]
click at [1223, 109] on icon "button" at bounding box center [1229, 107] width 14 height 13
click at [1099, 151] on button "Add Filter" at bounding box center [1008, 150] width 431 height 21
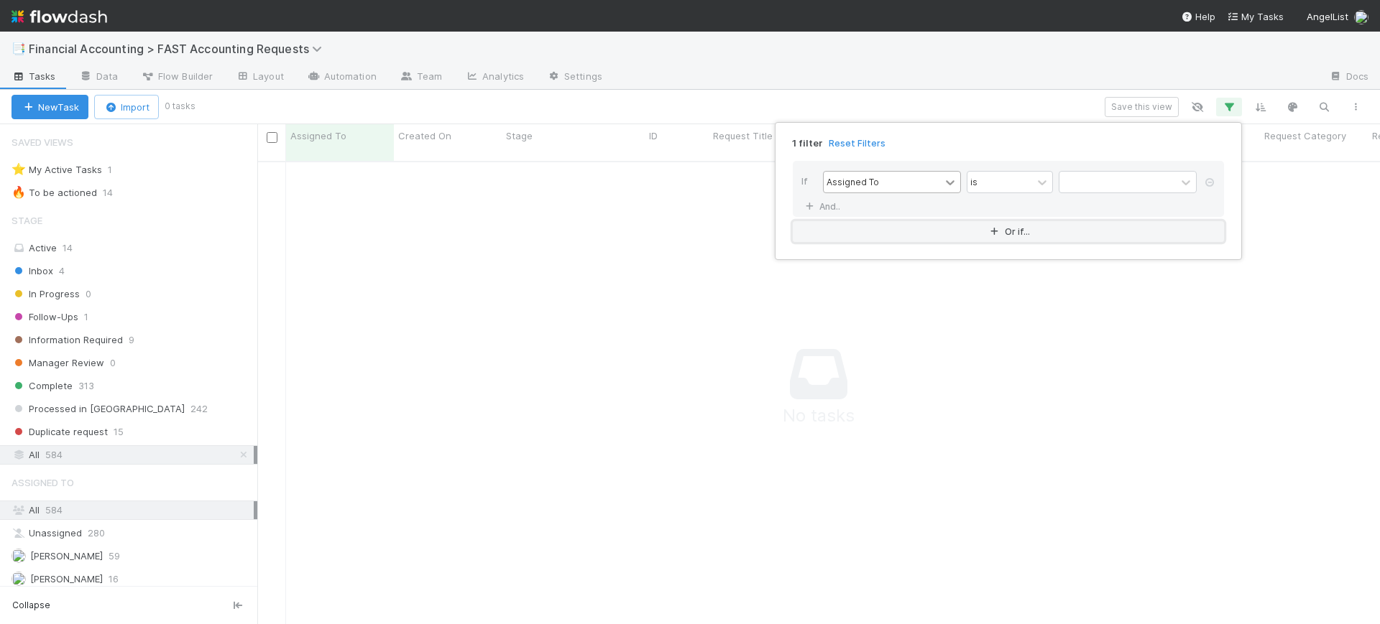
scroll to position [448, 1095]
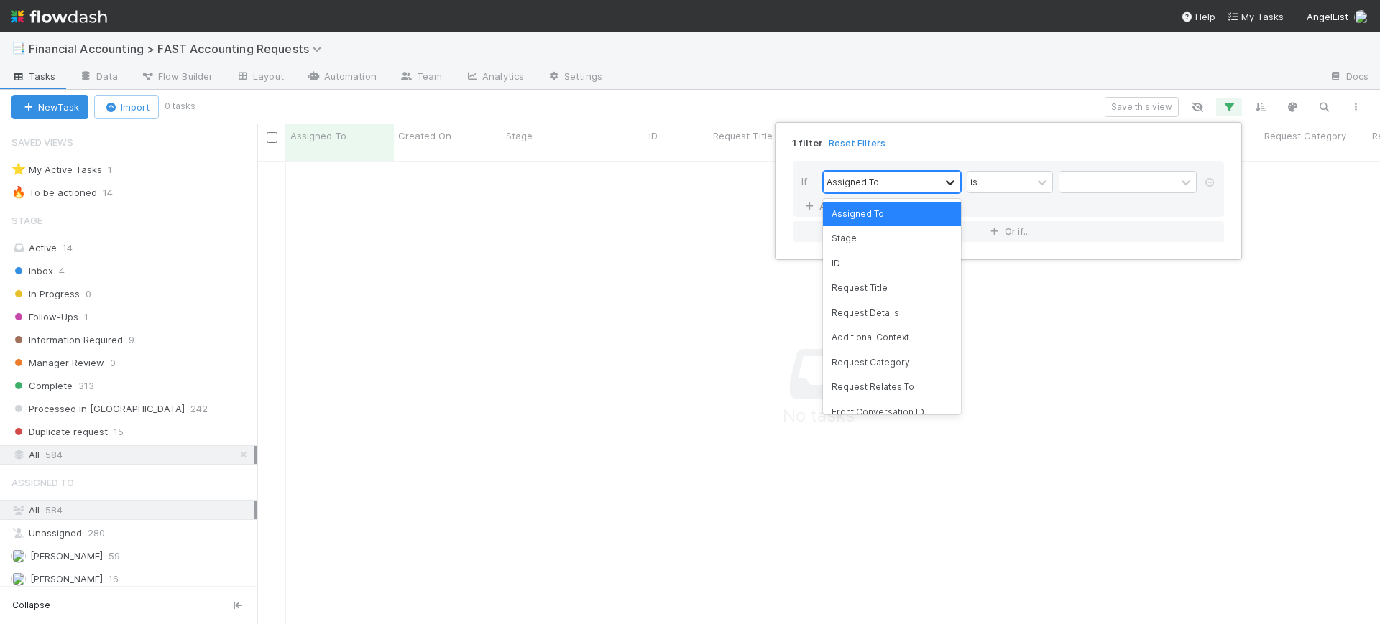
click at [944, 182] on icon at bounding box center [950, 182] width 14 height 14
click at [1083, 189] on div at bounding box center [1117, 182] width 116 height 21
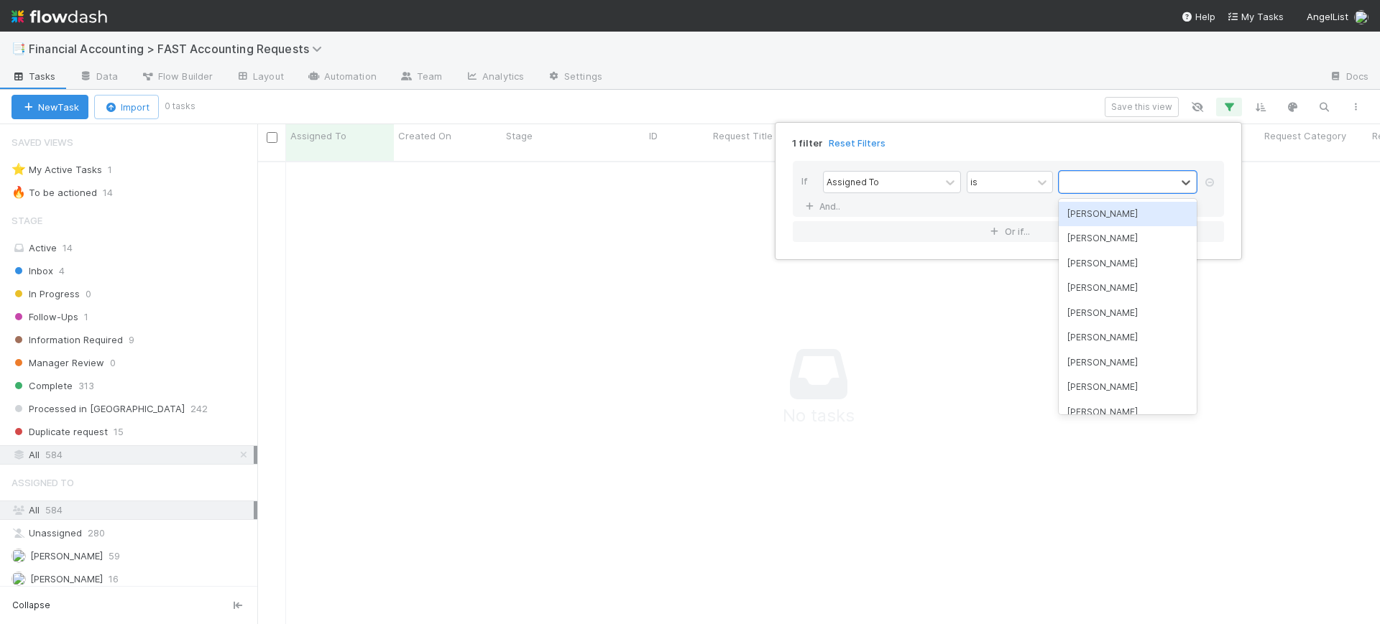
click at [1087, 210] on div "[PERSON_NAME]" at bounding box center [1127, 214] width 138 height 24
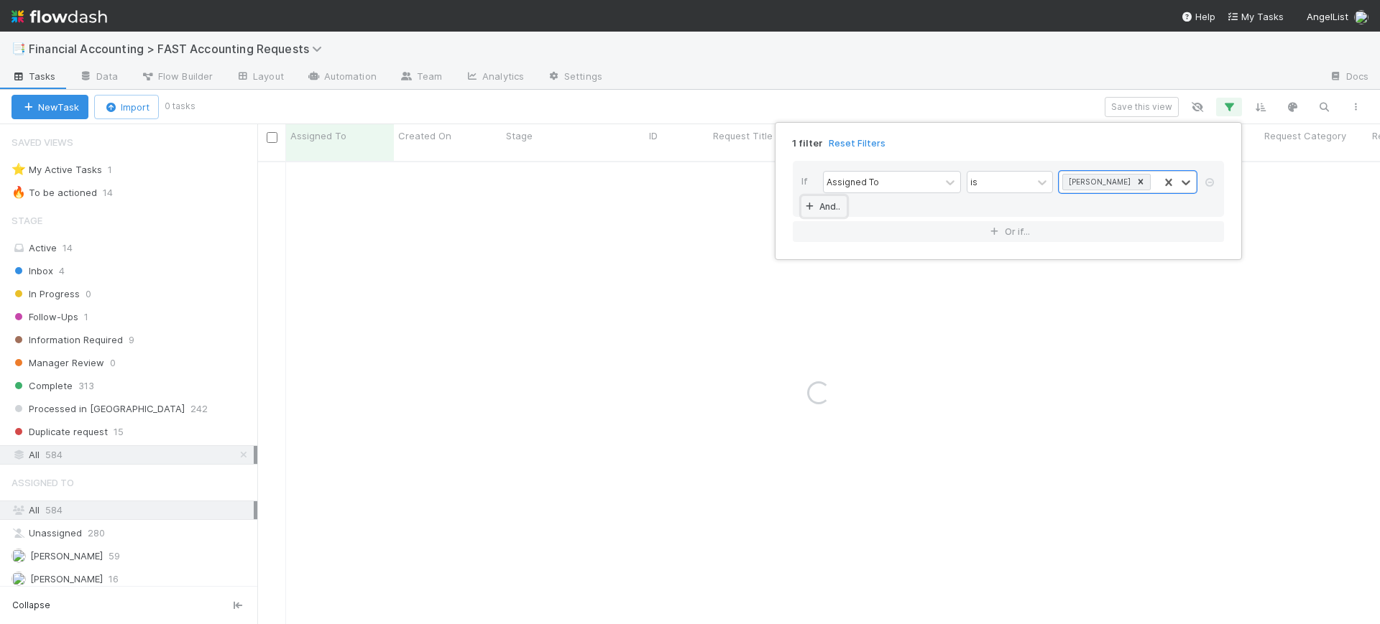
click at [817, 209] on link "And.." at bounding box center [823, 206] width 45 height 21
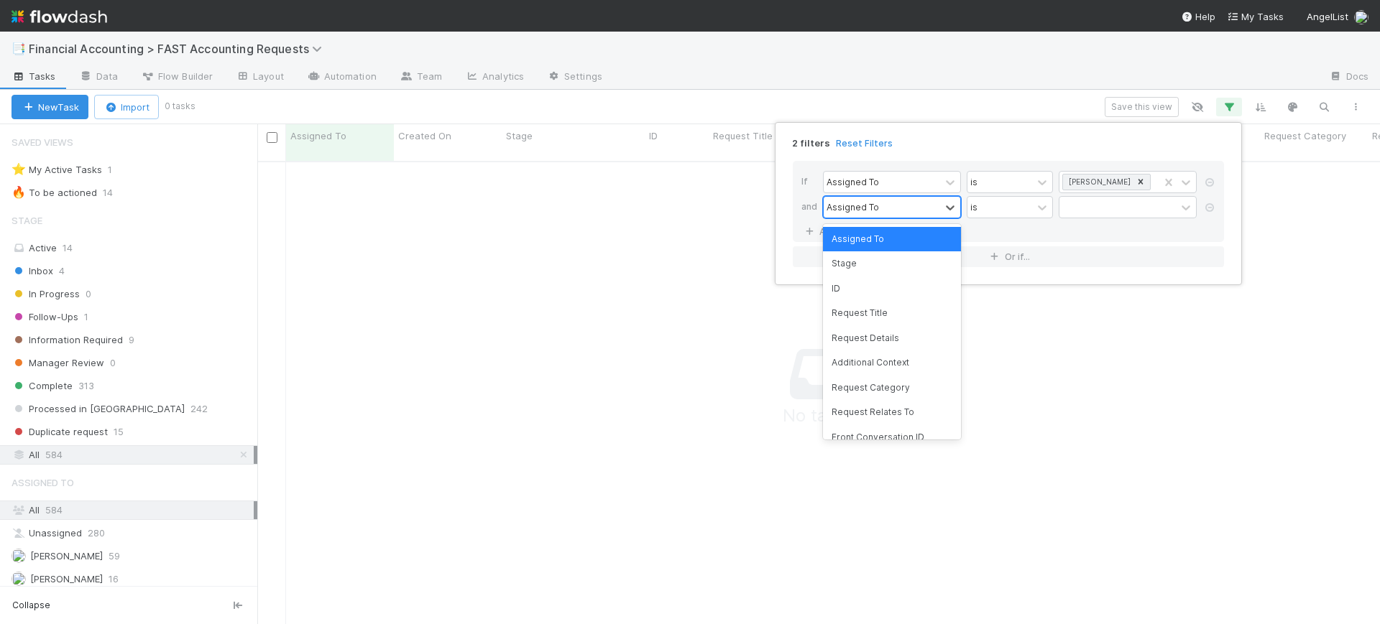
click at [881, 203] on div "Assigned To" at bounding box center [881, 207] width 116 height 21
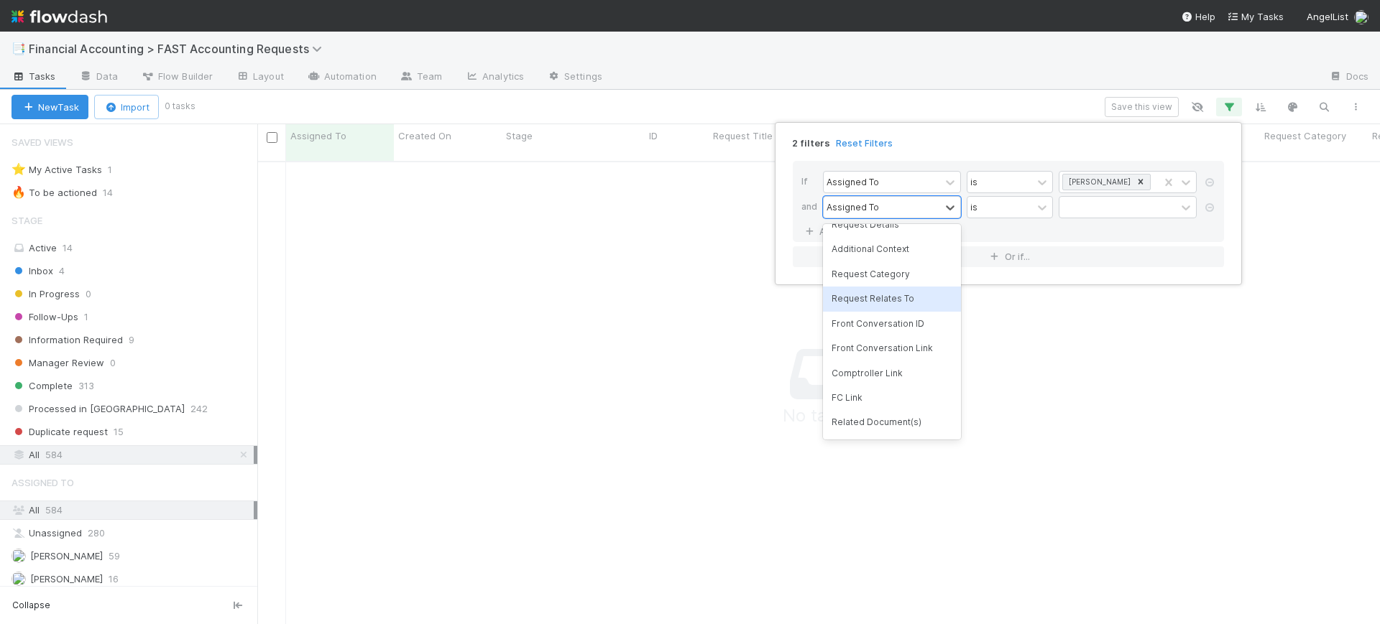
scroll to position [149, 0]
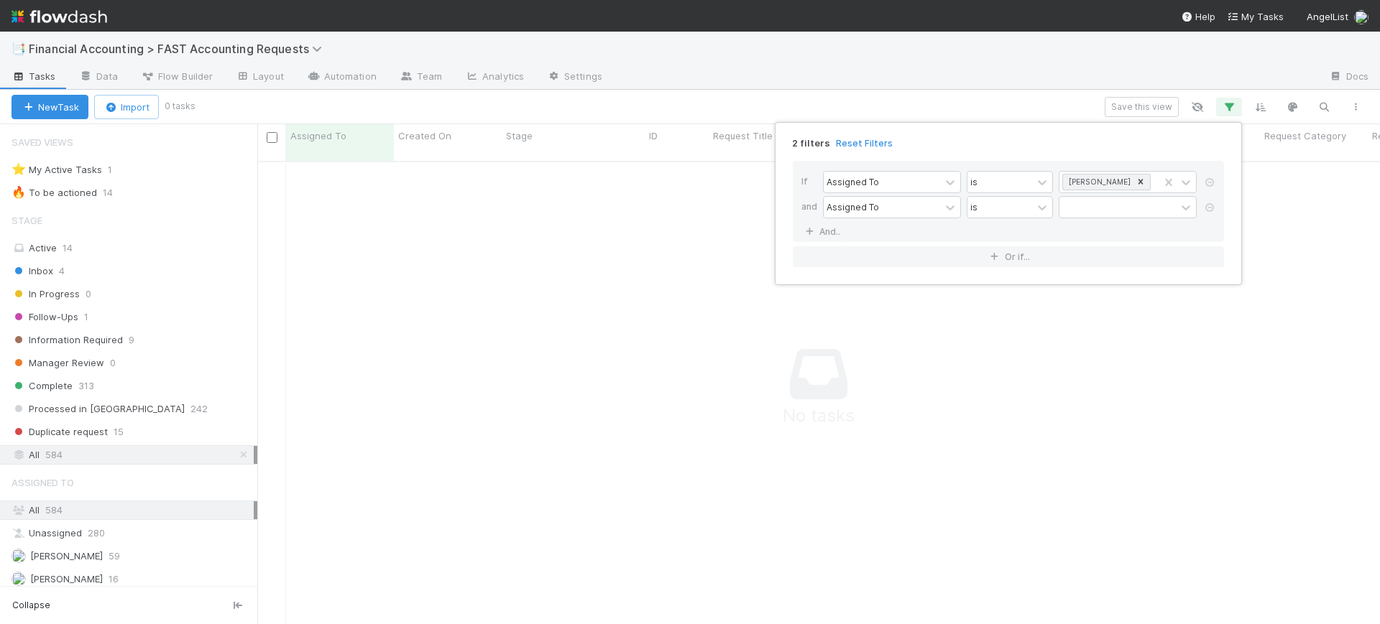
click at [672, 223] on div "2 filters Reset Filters If Assigned To is Conor Queenan and Assigned To is And.…" at bounding box center [690, 312] width 1380 height 624
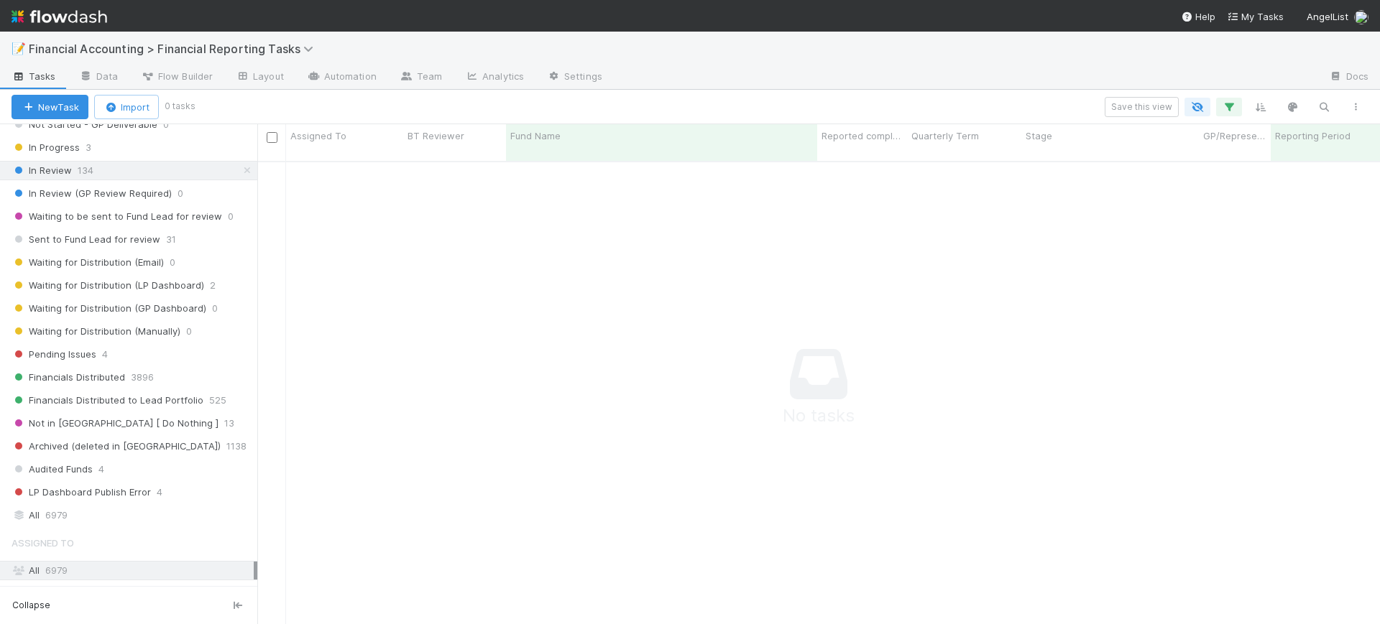
scroll to position [263, 0]
click at [124, 521] on div "All 6979" at bounding box center [132, 514] width 242 height 18
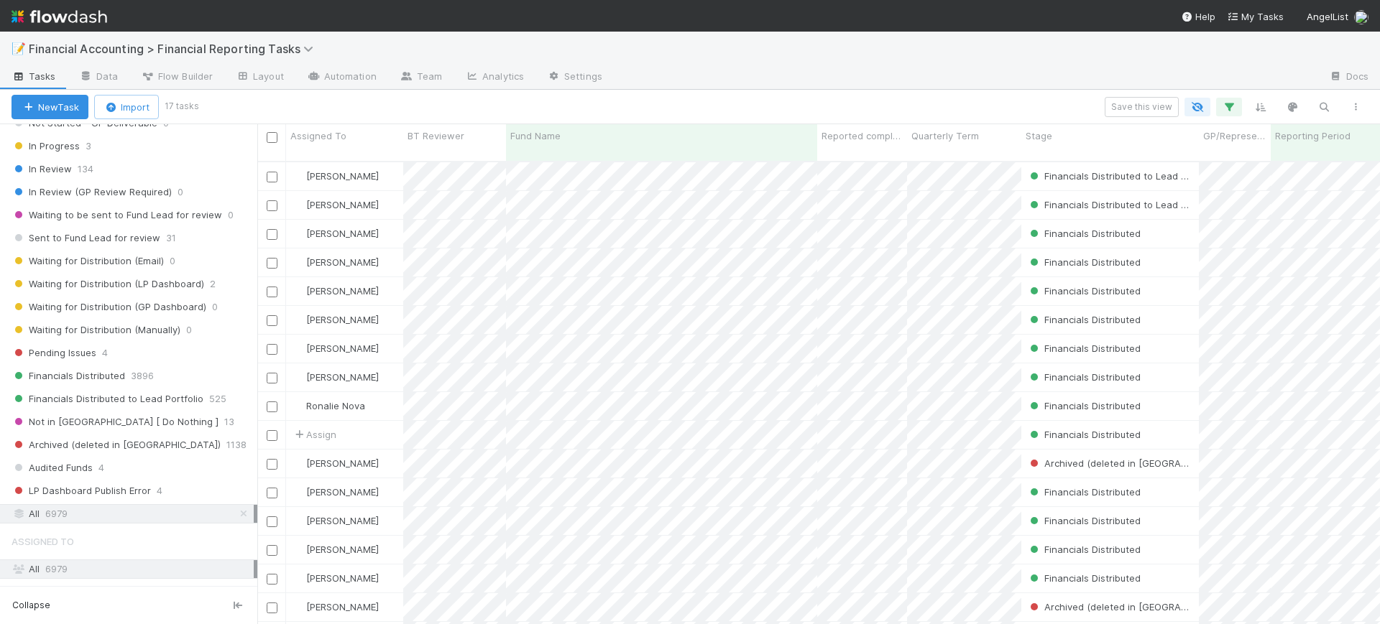
scroll to position [461, 1109]
click at [1229, 109] on icon "button" at bounding box center [1229, 107] width 14 height 13
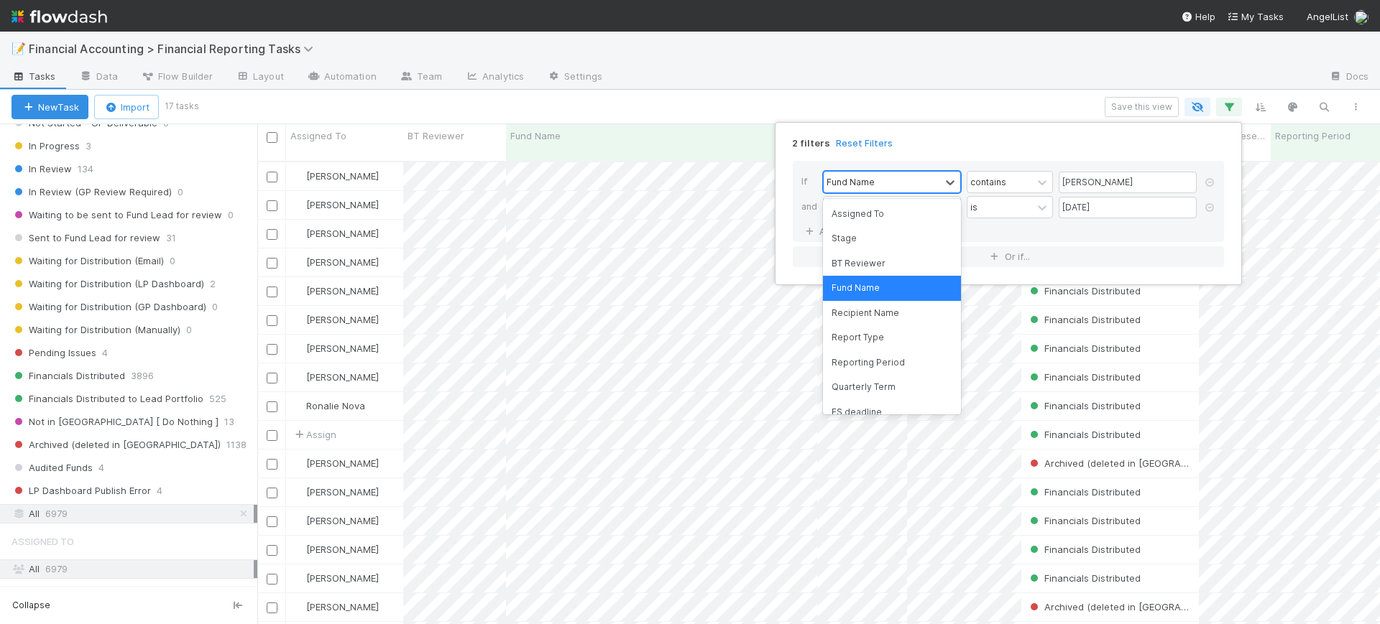
click at [913, 190] on div "Fund Name" at bounding box center [881, 182] width 116 height 21
click at [909, 223] on div "Assigned To" at bounding box center [892, 214] width 138 height 24
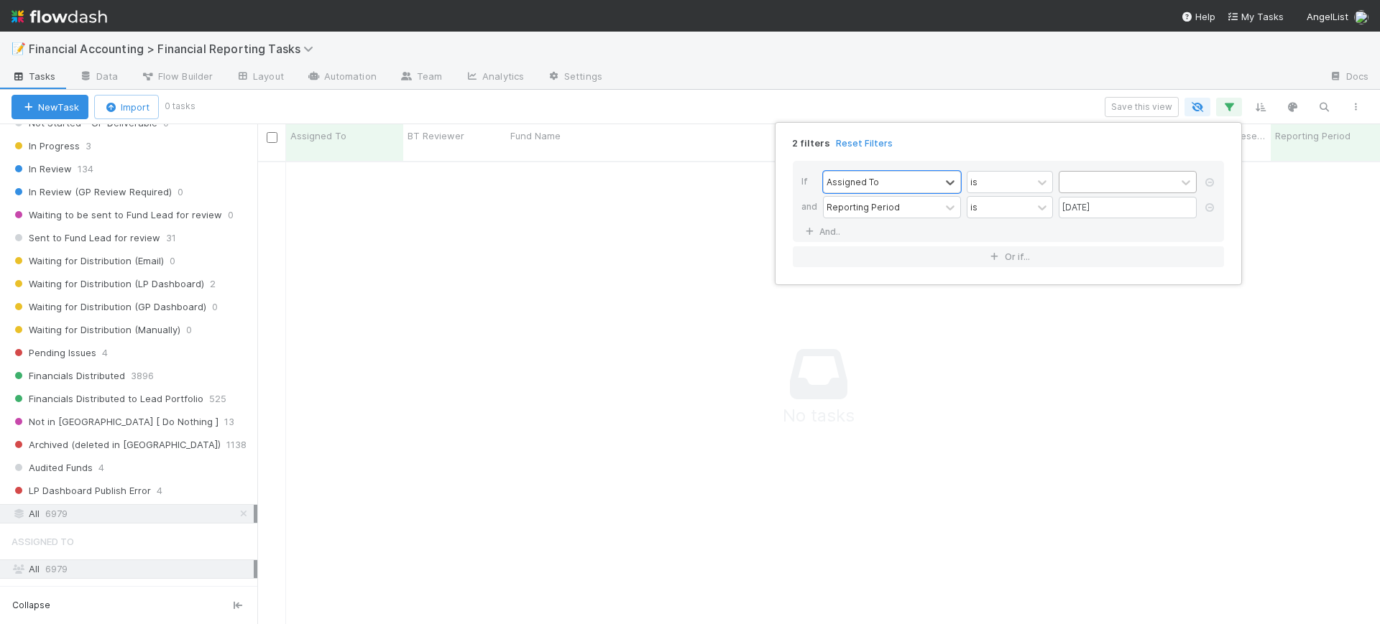
scroll to position [448, 1095]
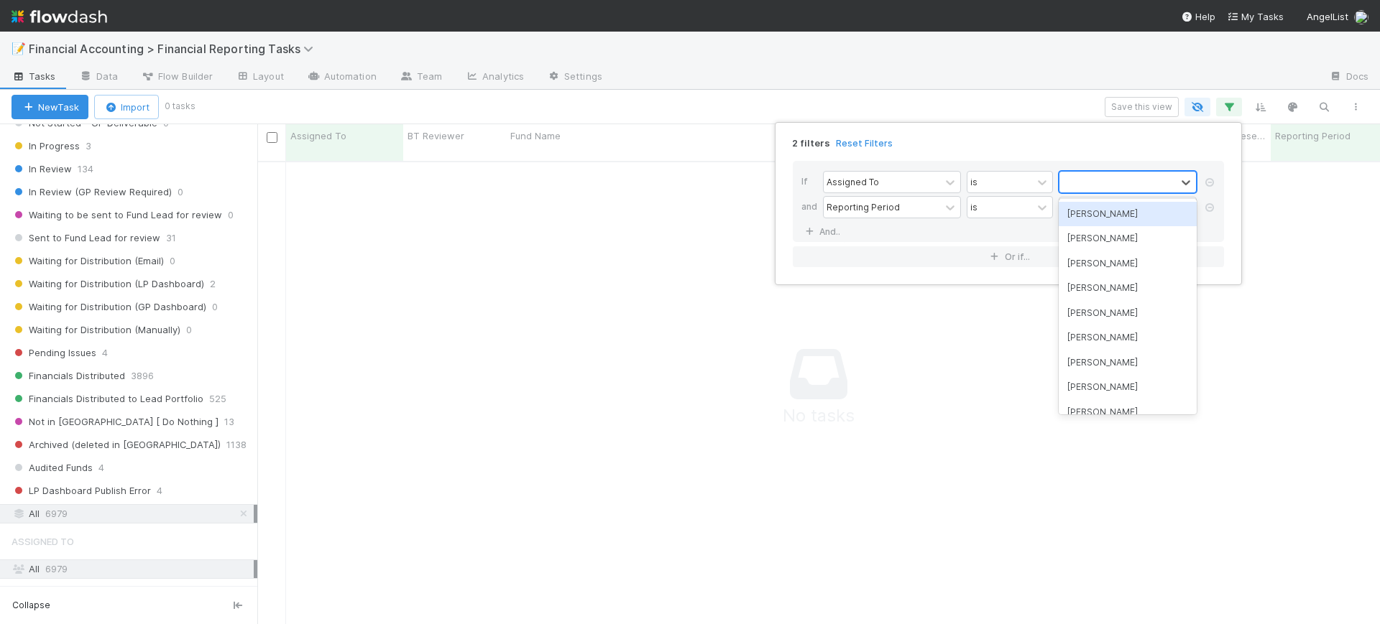
click at [1094, 172] on div at bounding box center [1117, 182] width 116 height 21
click at [1093, 209] on div "[PERSON_NAME]" at bounding box center [1127, 214] width 138 height 24
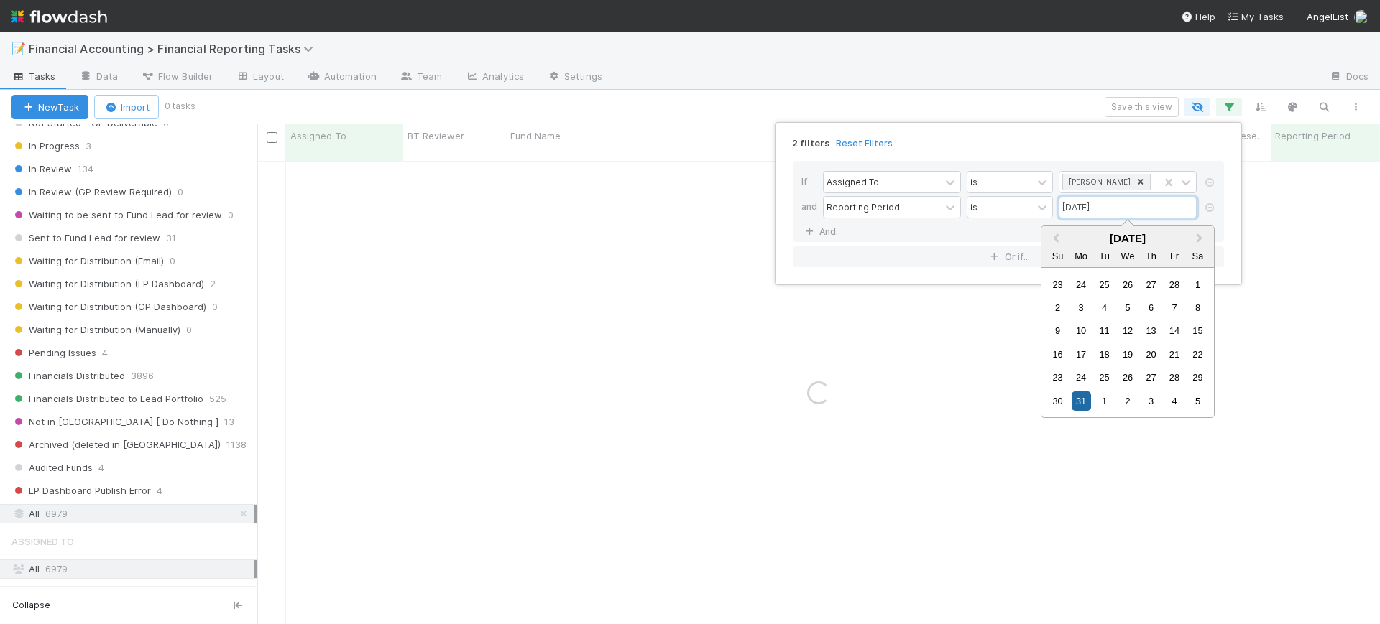
click at [1097, 206] on input "[DATE]" at bounding box center [1127, 208] width 138 height 22
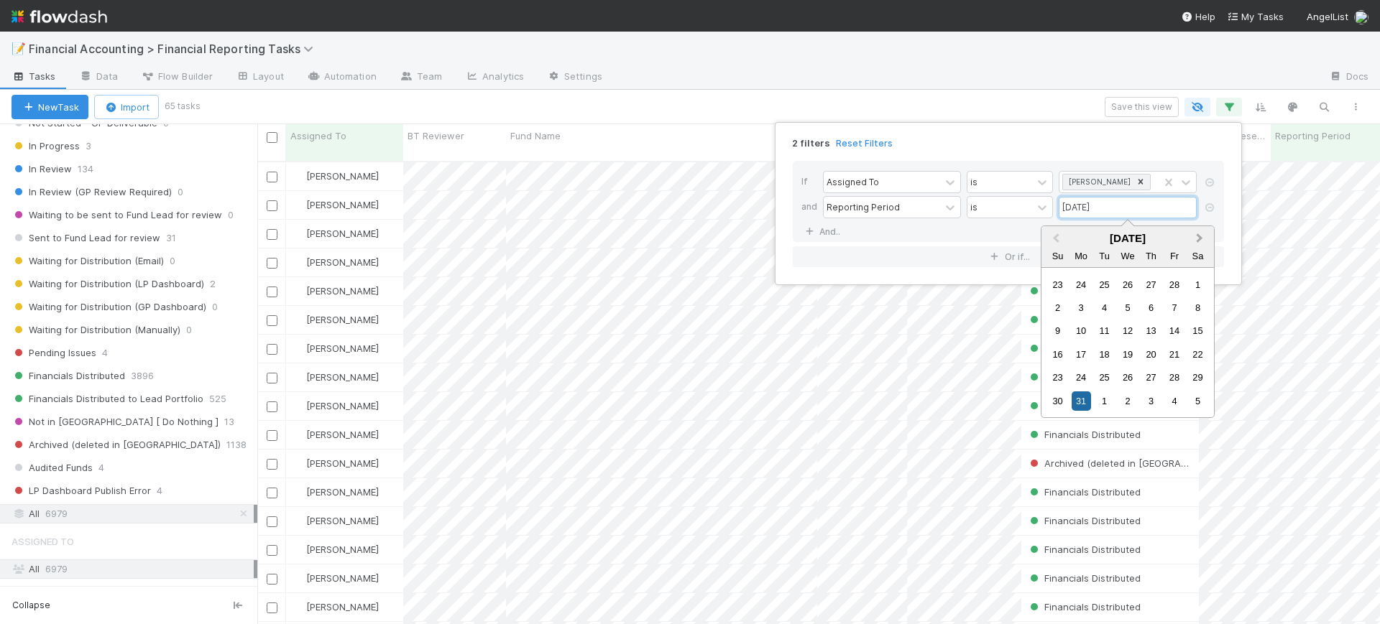
scroll to position [461, 1109]
click at [1204, 239] on button "Next Month" at bounding box center [1200, 239] width 23 height 23
click at [1085, 375] on div "30" at bounding box center [1080, 377] width 19 height 19
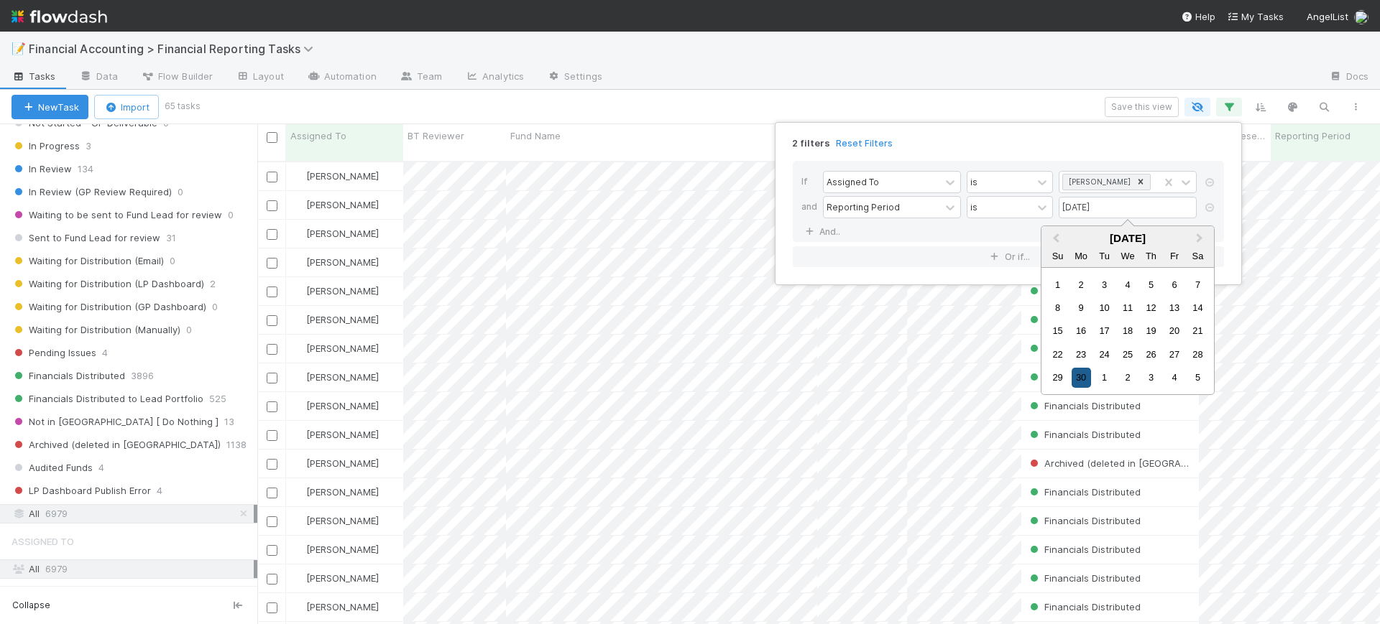
type input "[DATE]"
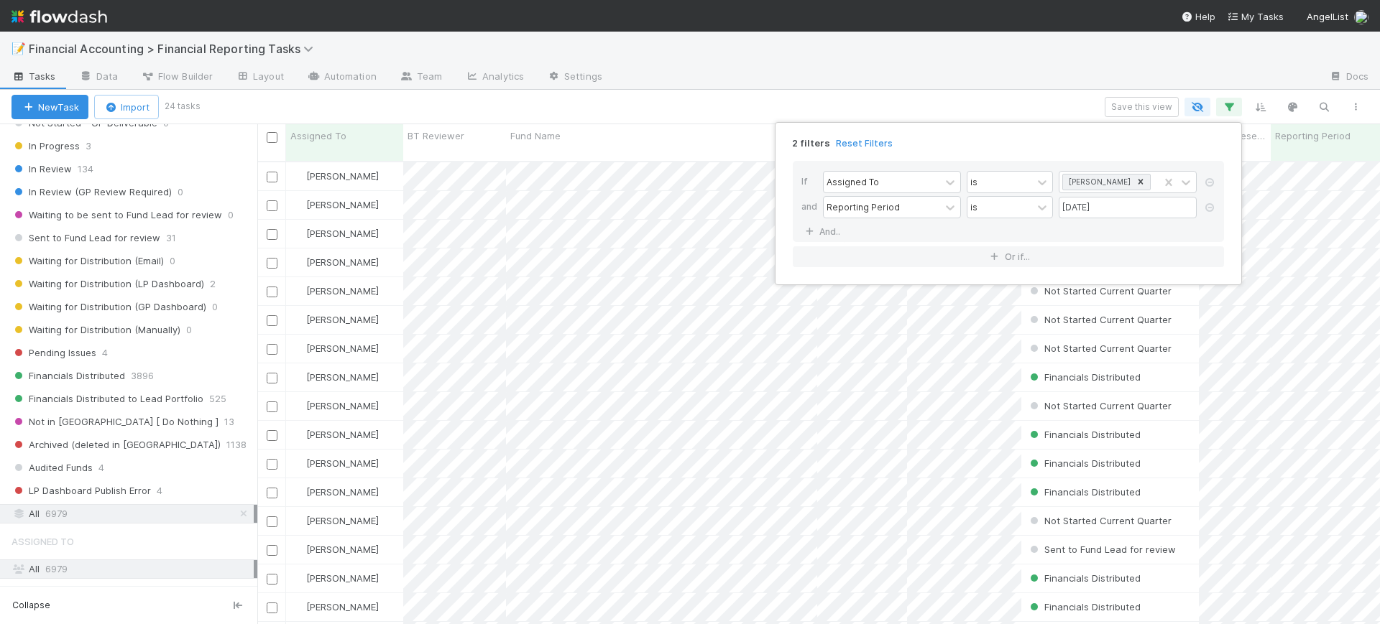
drag, startPoint x: 251, startPoint y: 270, endPoint x: 251, endPoint y: 240, distance: 30.2
click at [251, 240] on div "2 filters Reset Filters If Assigned To is [PERSON_NAME] and Reporting Period is…" at bounding box center [690, 312] width 1380 height 624
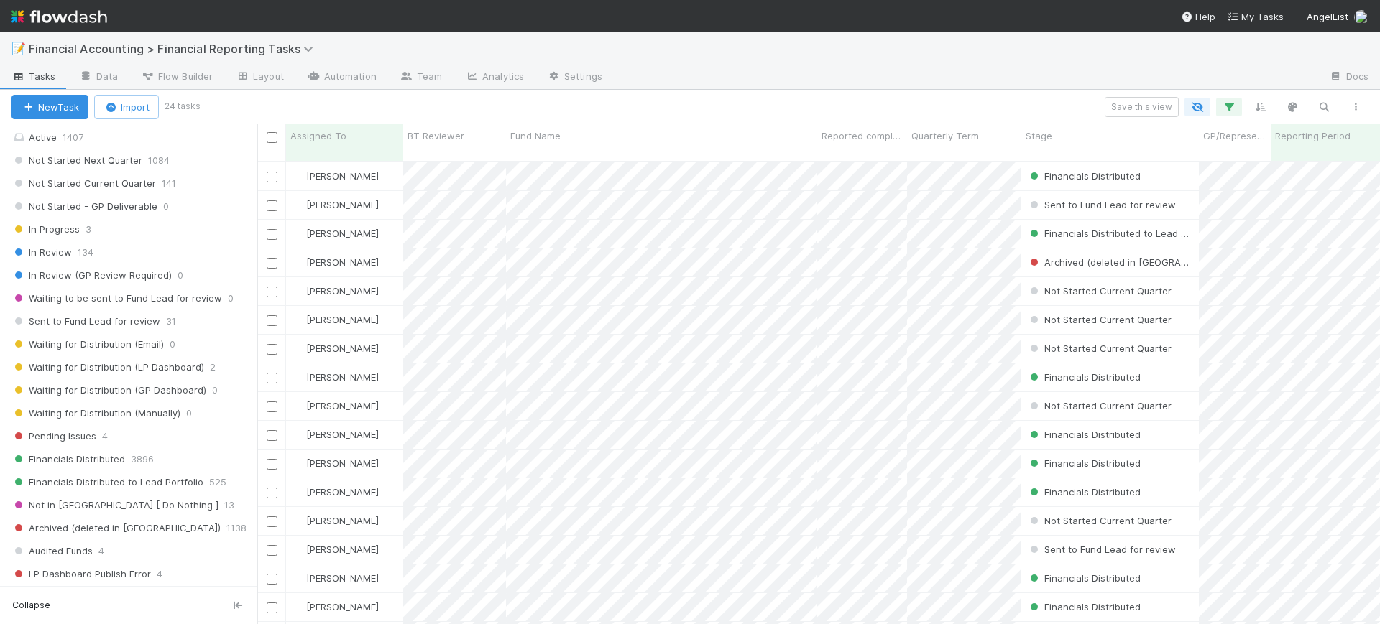
scroll to position [177, 0]
click at [144, 209] on span "Not Started - GP Deliverable" at bounding box center [84, 209] width 146 height 18
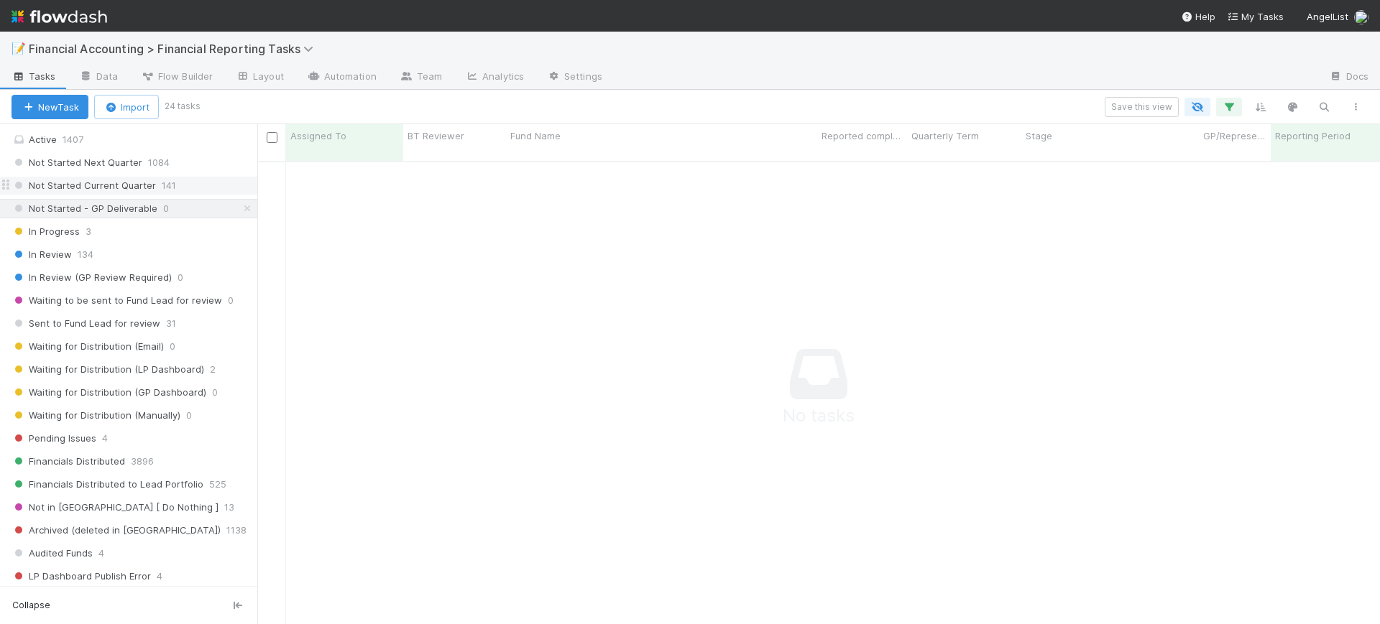
scroll to position [448, 1095]
click at [142, 187] on span "Not Started Current Quarter" at bounding box center [83, 186] width 144 height 18
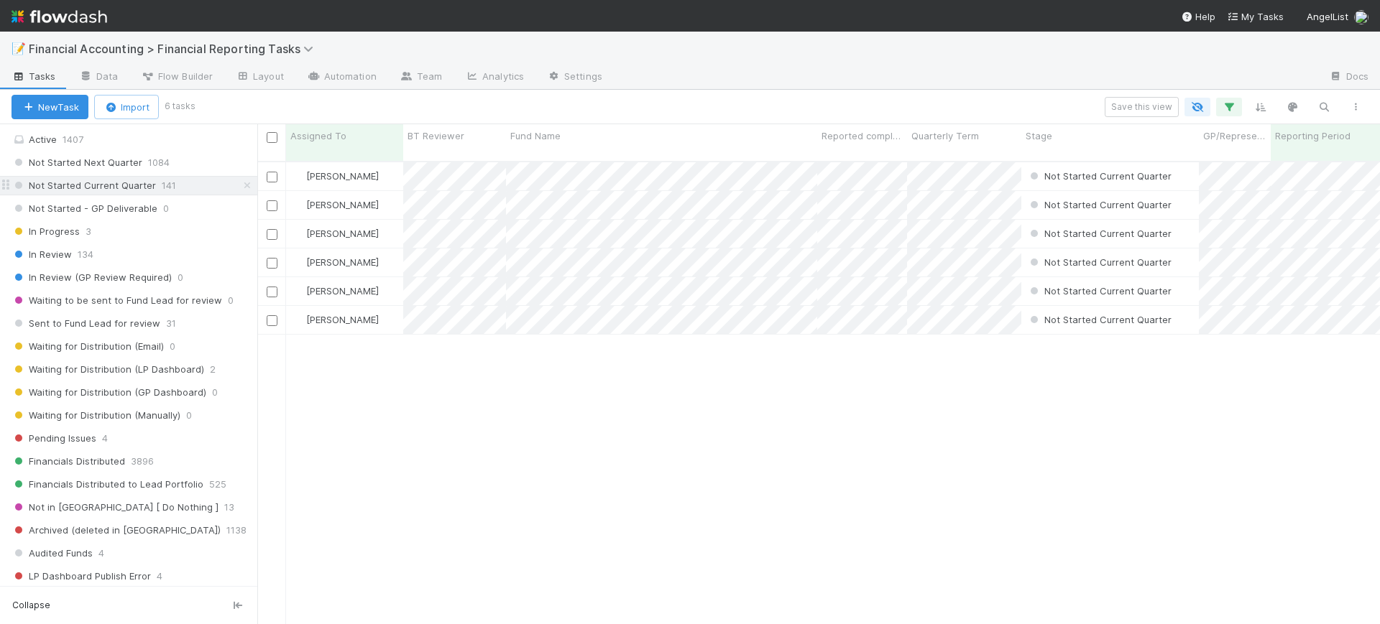
scroll to position [213, 0]
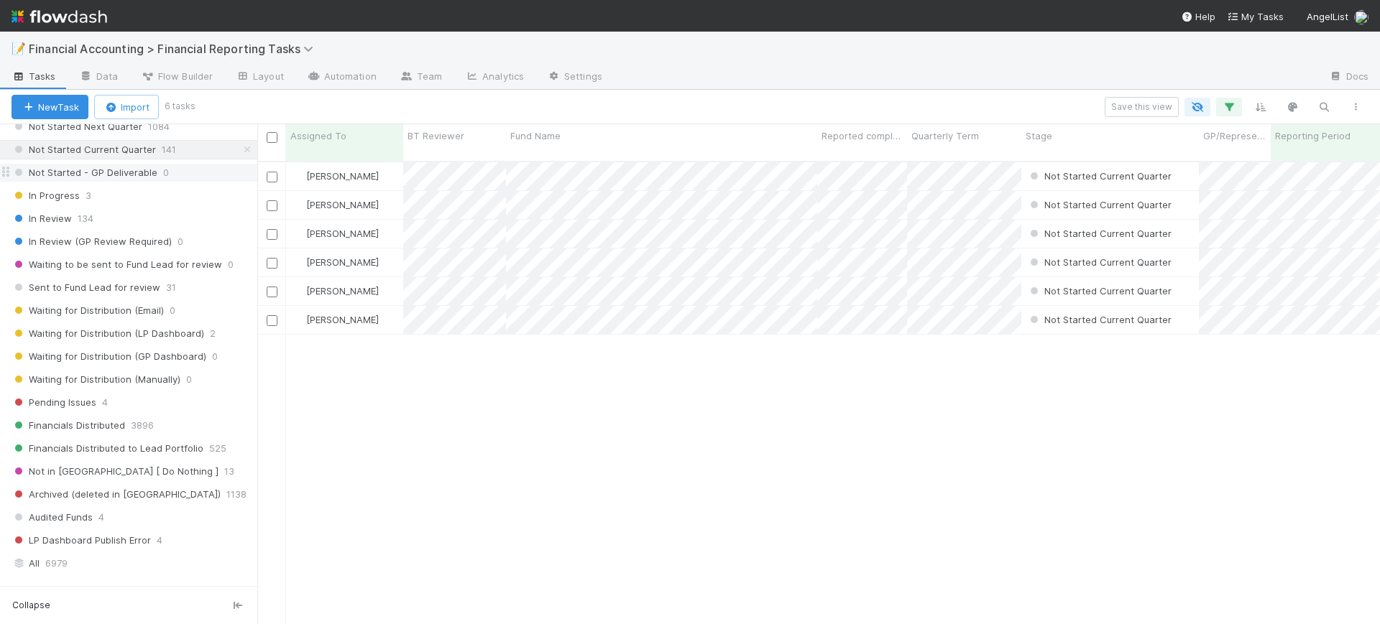
click at [134, 170] on span "Not Started - GP Deliverable" at bounding box center [84, 173] width 146 height 18
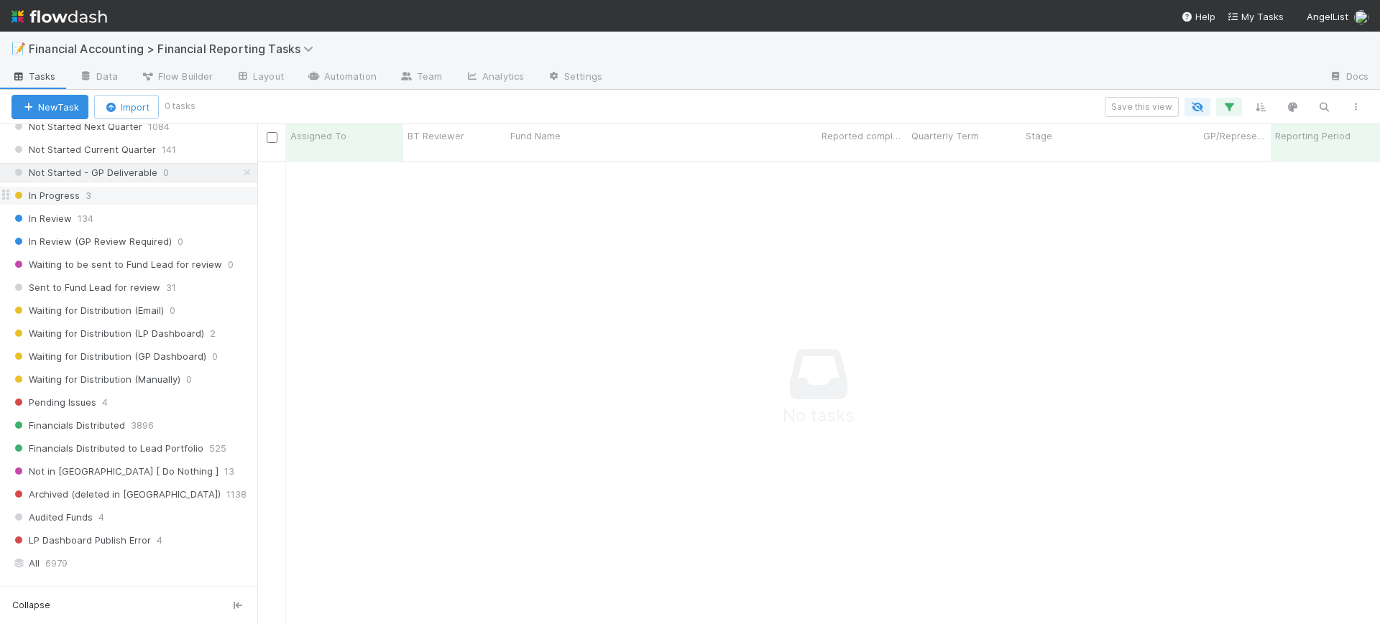
scroll to position [448, 1095]
click at [74, 200] on span "In Progress" at bounding box center [45, 196] width 68 height 18
click at [78, 215] on span "134" at bounding box center [86, 219] width 16 height 18
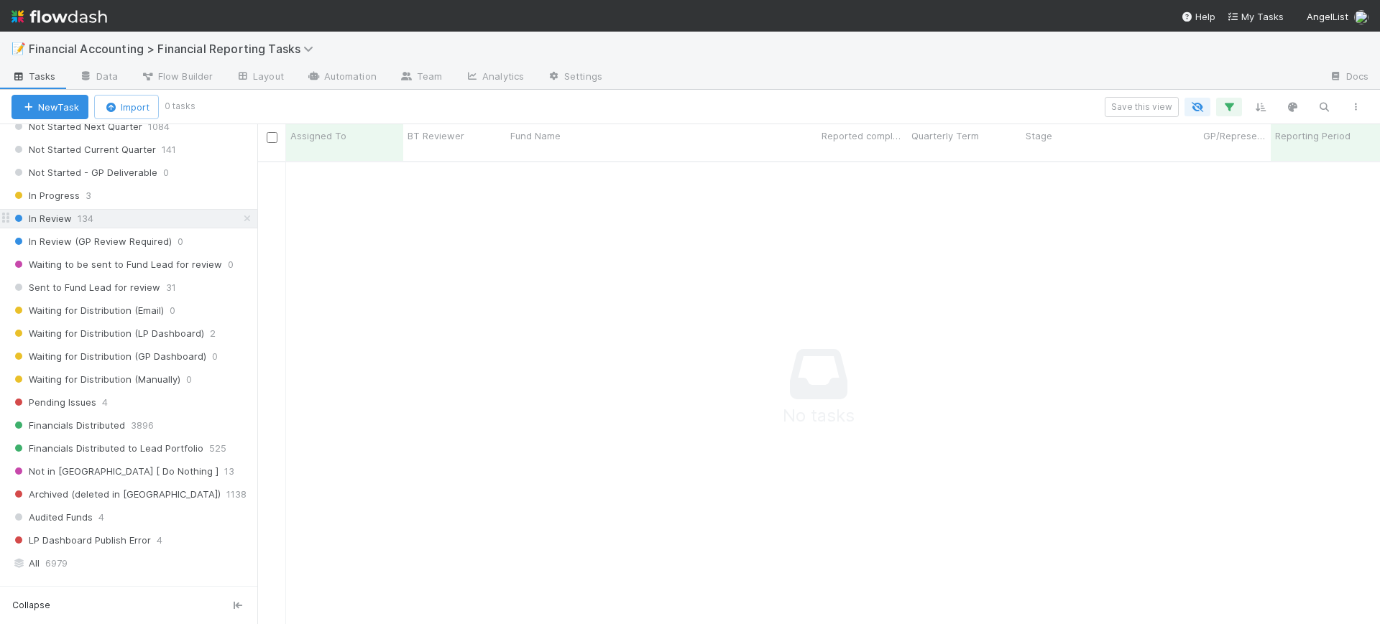
scroll to position [448, 1095]
click at [103, 236] on span "In Review (GP Review Required)" at bounding box center [91, 242] width 160 height 18
click at [88, 218] on span "134" at bounding box center [86, 219] width 16 height 18
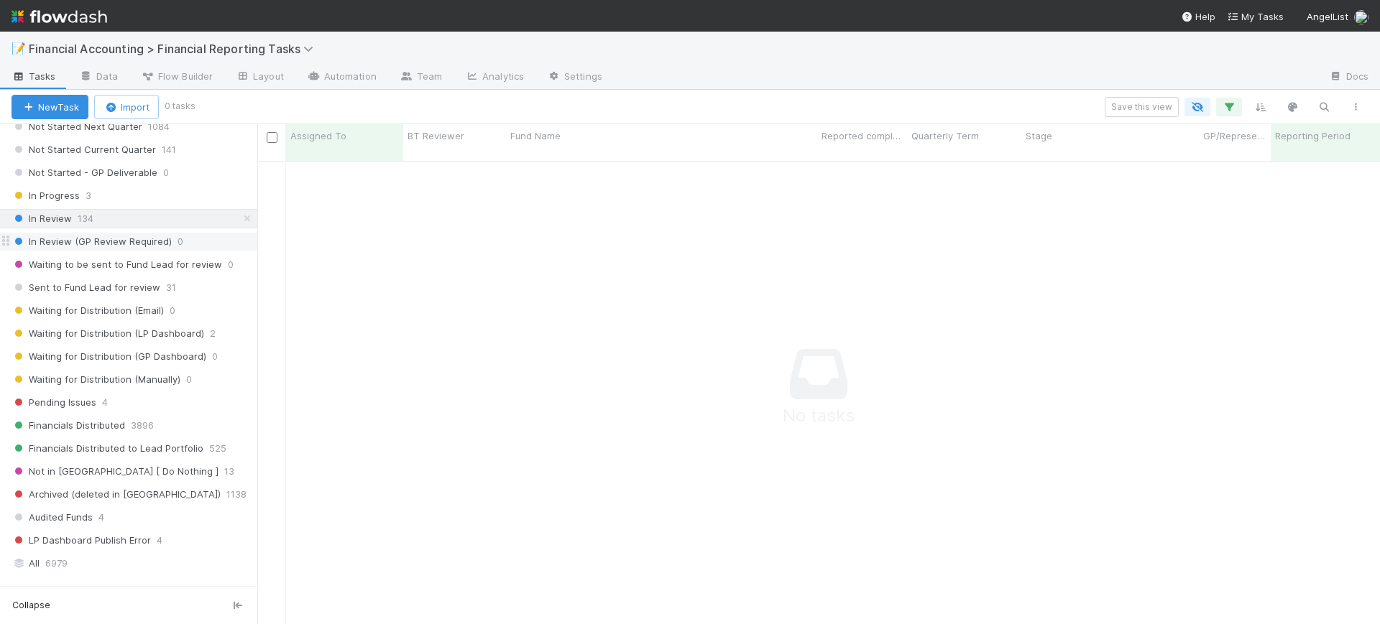
click at [106, 236] on span "In Review (GP Review Required)" at bounding box center [91, 242] width 160 height 18
click at [123, 259] on span "Waiting to be sent to Fund Lead for review" at bounding box center [116, 265] width 211 height 18
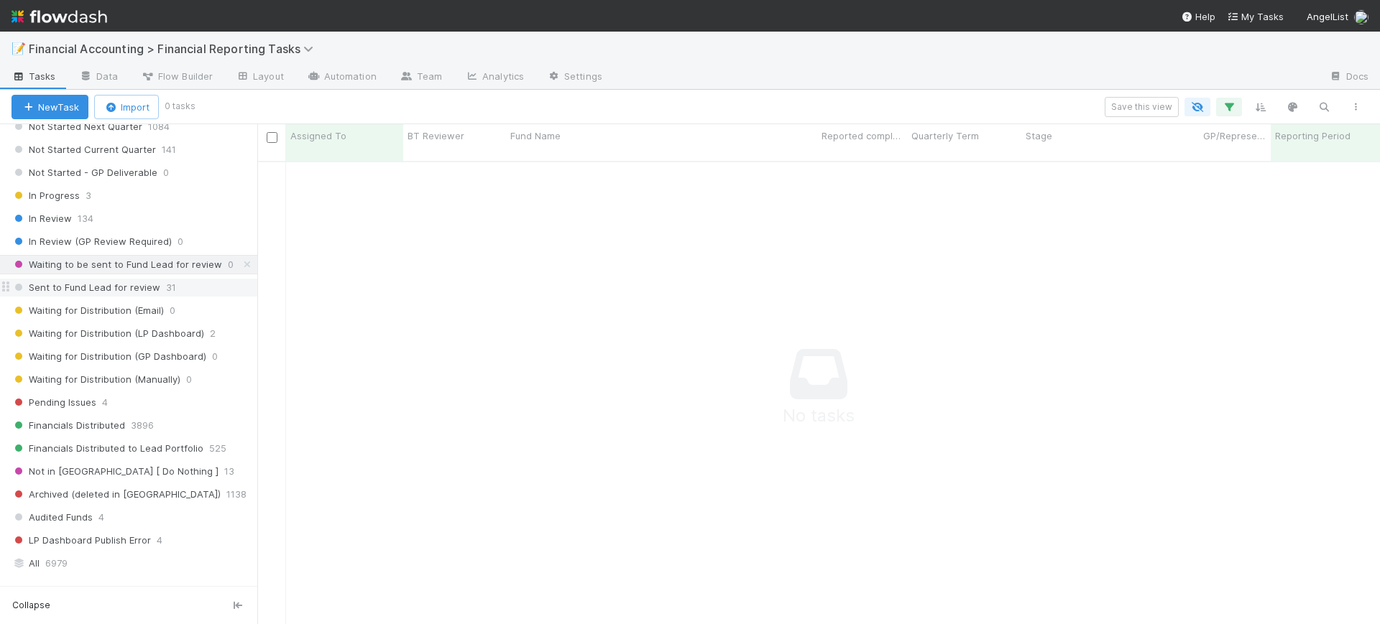
click at [134, 285] on span "Sent to Fund Lead for review" at bounding box center [85, 288] width 149 height 18
